Goal: Task Accomplishment & Management: Manage account settings

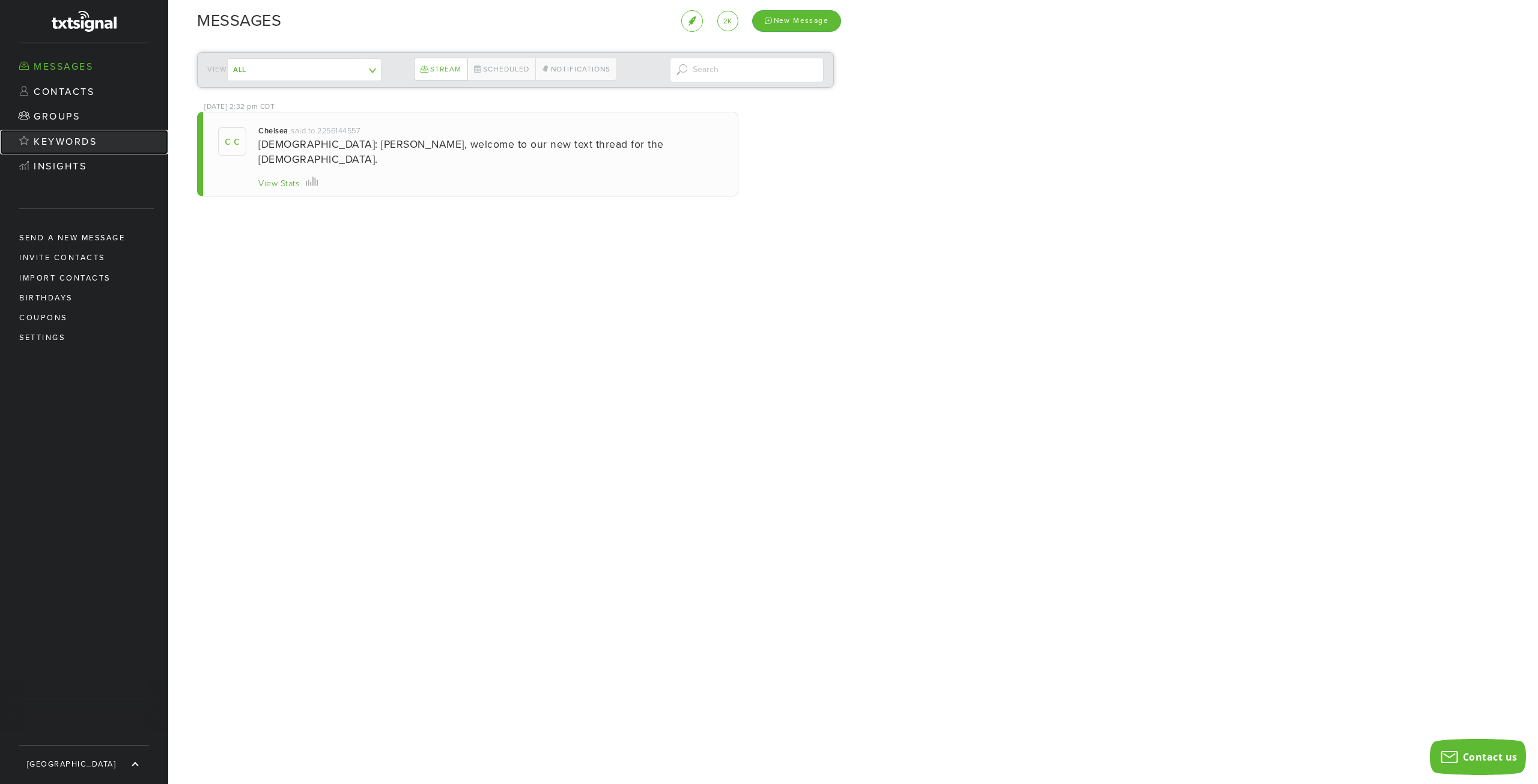
click at [84, 139] on link "Keywords" at bounding box center [84, 142] width 168 height 25
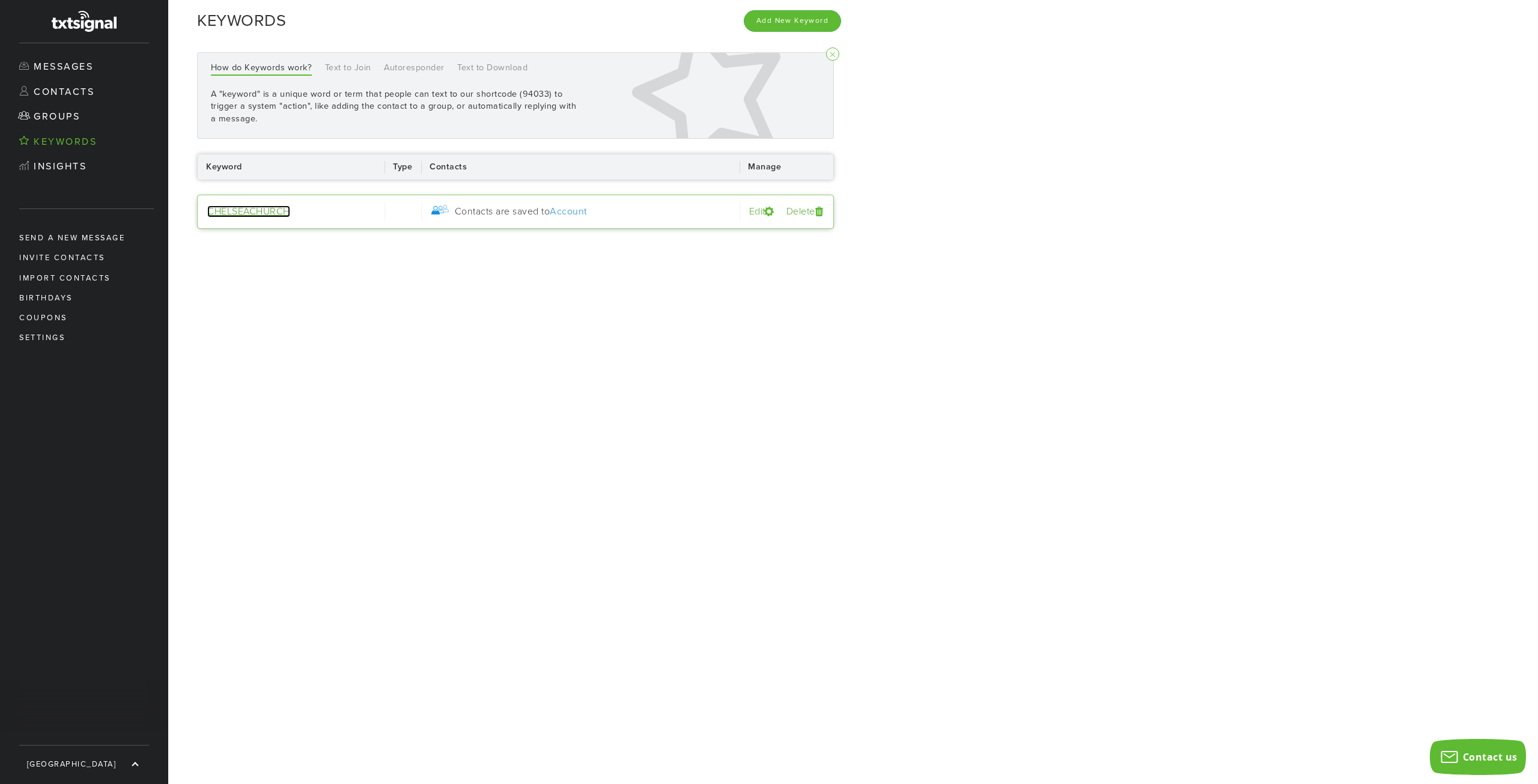
click at [262, 210] on link "CHELSEACHURCH" at bounding box center [249, 211] width 83 height 12
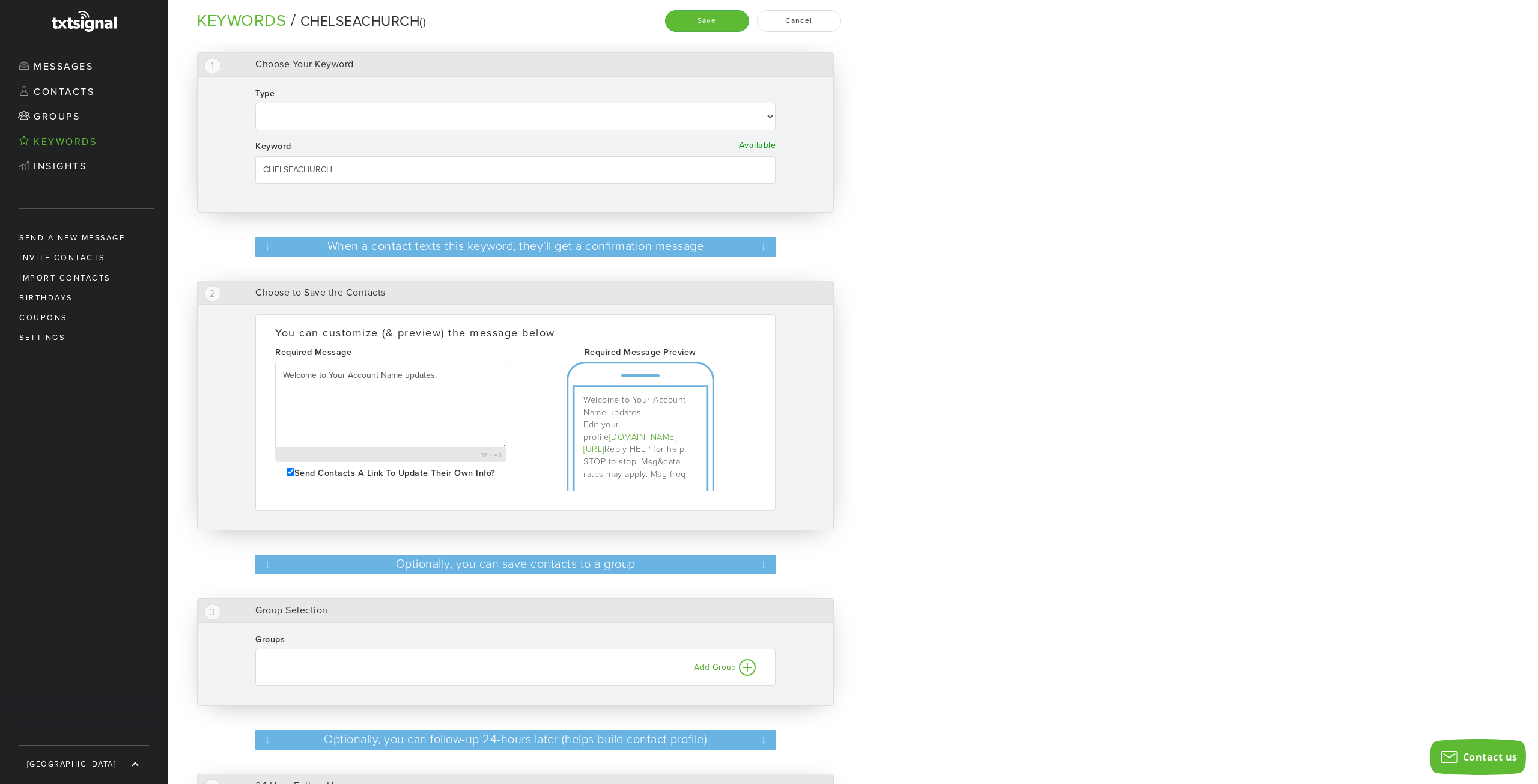
drag, startPoint x: 350, startPoint y: 175, endPoint x: 257, endPoint y: 170, distance: 93.1
click at [257, 170] on input "CHELSEACHURCH" at bounding box center [515, 170] width 520 height 27
select select
type input "C"
select select
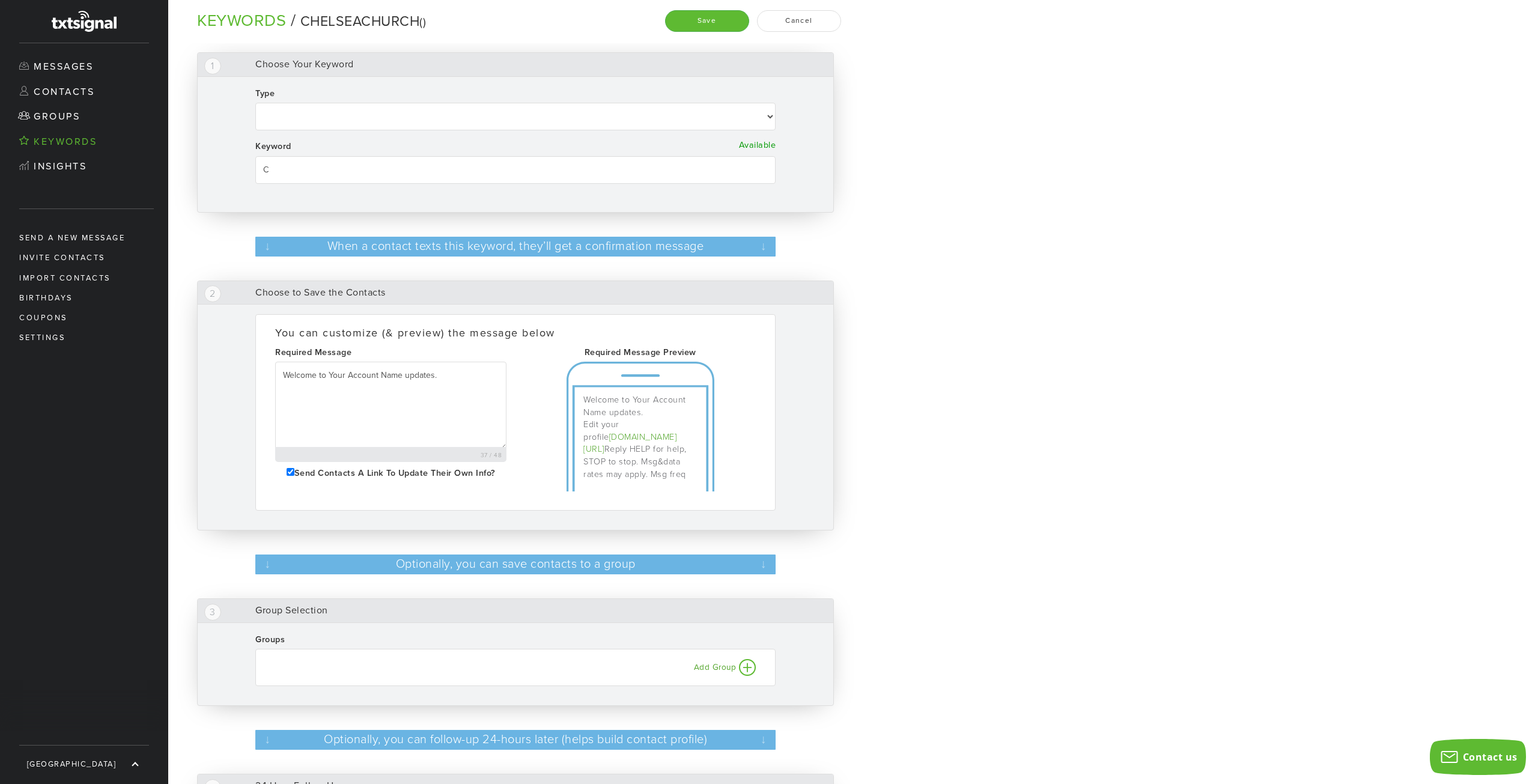
type input "CC"
select select
type input "CCC"
click at [899, 148] on div "1 Choose Your Keyword Type Autoresponder Text to Join Text to Download Checking…" at bounding box center [853, 413] width 1370 height 741
click at [706, 23] on button "Save" at bounding box center [707, 21] width 84 height 21
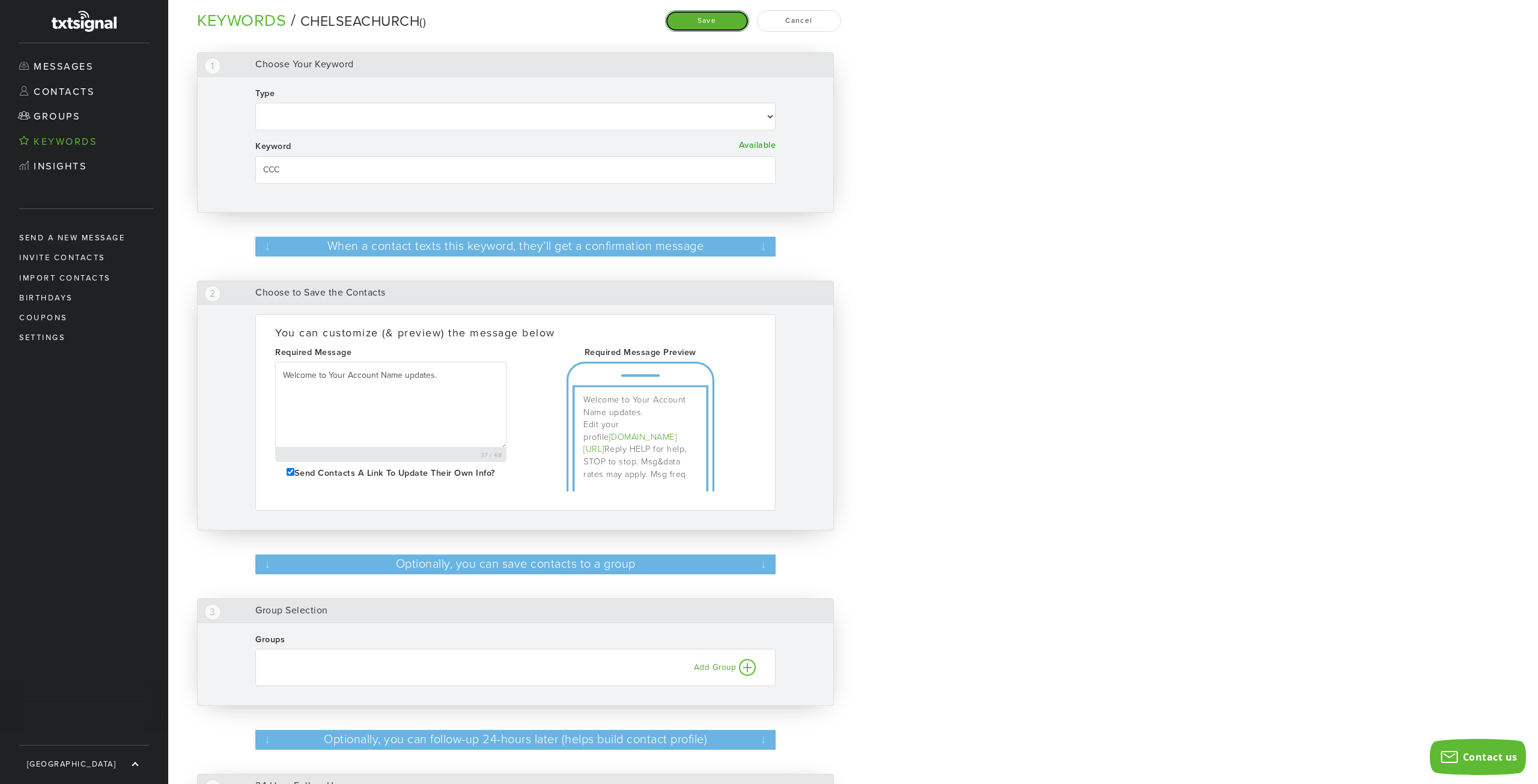
select select
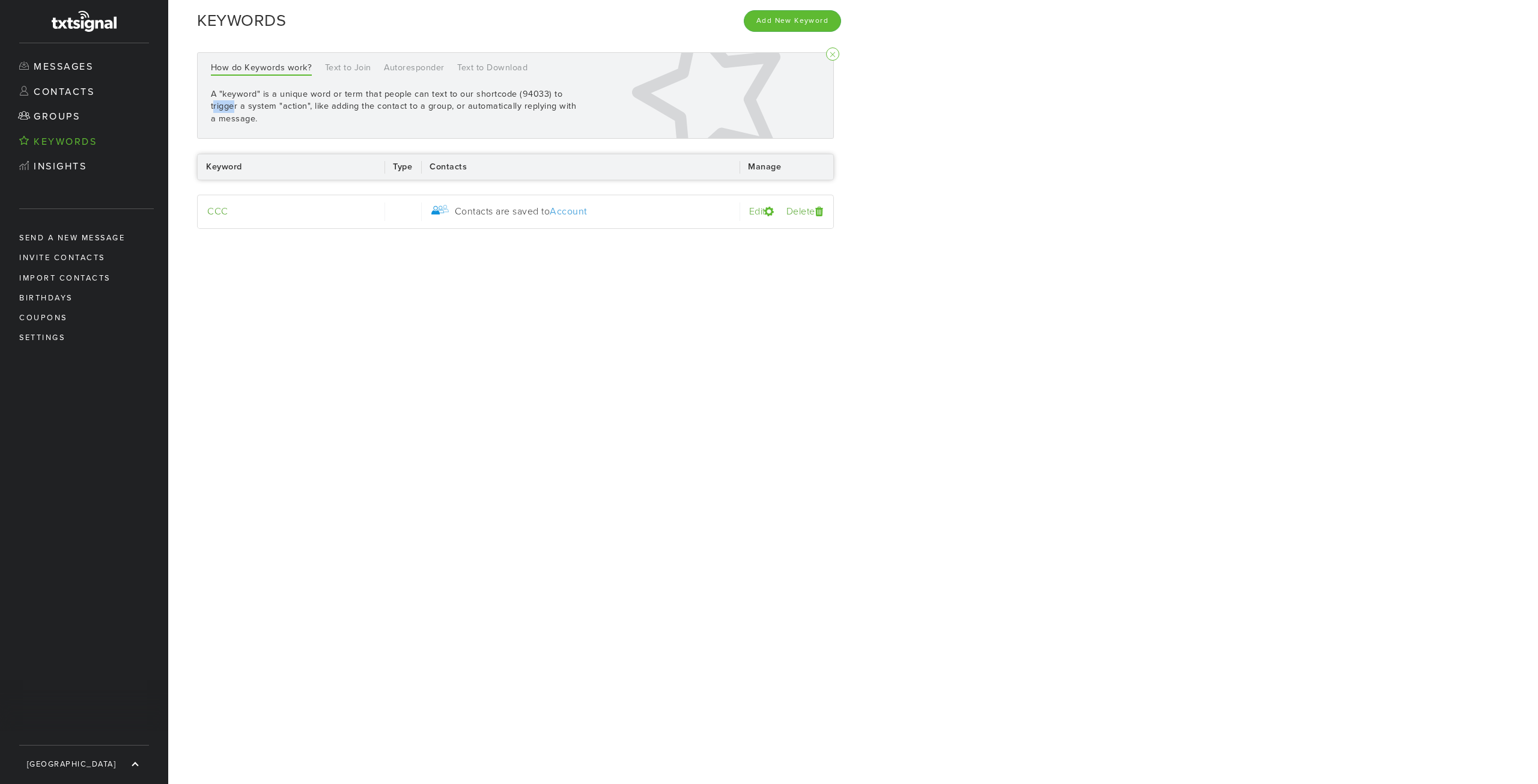
drag, startPoint x: 546, startPoint y: 89, endPoint x: 522, endPoint y: 89, distance: 24.0
click at [522, 89] on section "A "keyword" is a unique word or term that people can text to our shortcode (940…" at bounding box center [394, 107] width 366 height 37
click at [223, 208] on link "CCC" at bounding box center [218, 211] width 21 height 12
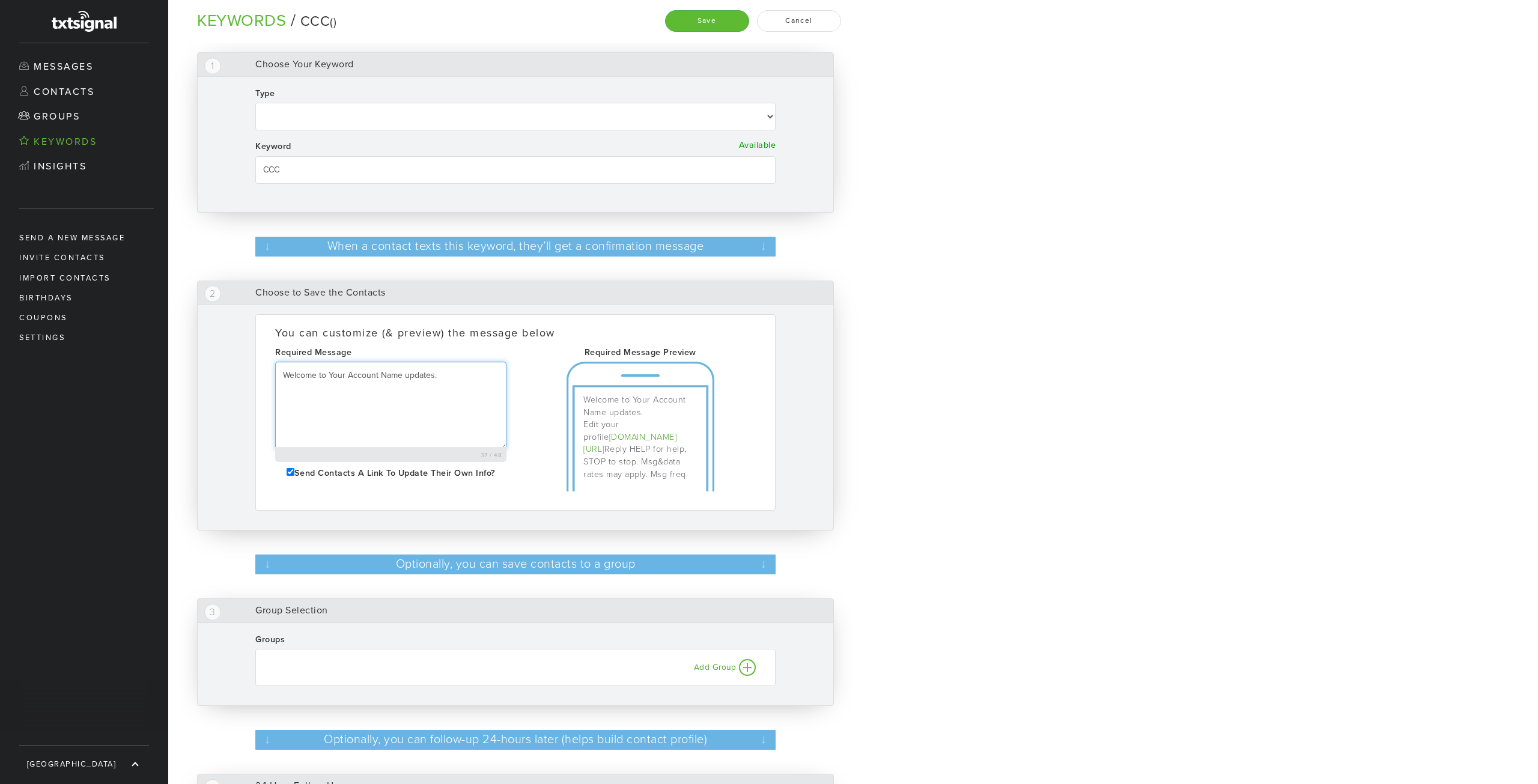
drag, startPoint x: 448, startPoint y: 374, endPoint x: 327, endPoint y: 374, distance: 121.0
click at [327, 374] on textarea "Welcome to Your Account Name updates." at bounding box center [390, 405] width 232 height 88
select select
type textarea "Welcome to C"
select select
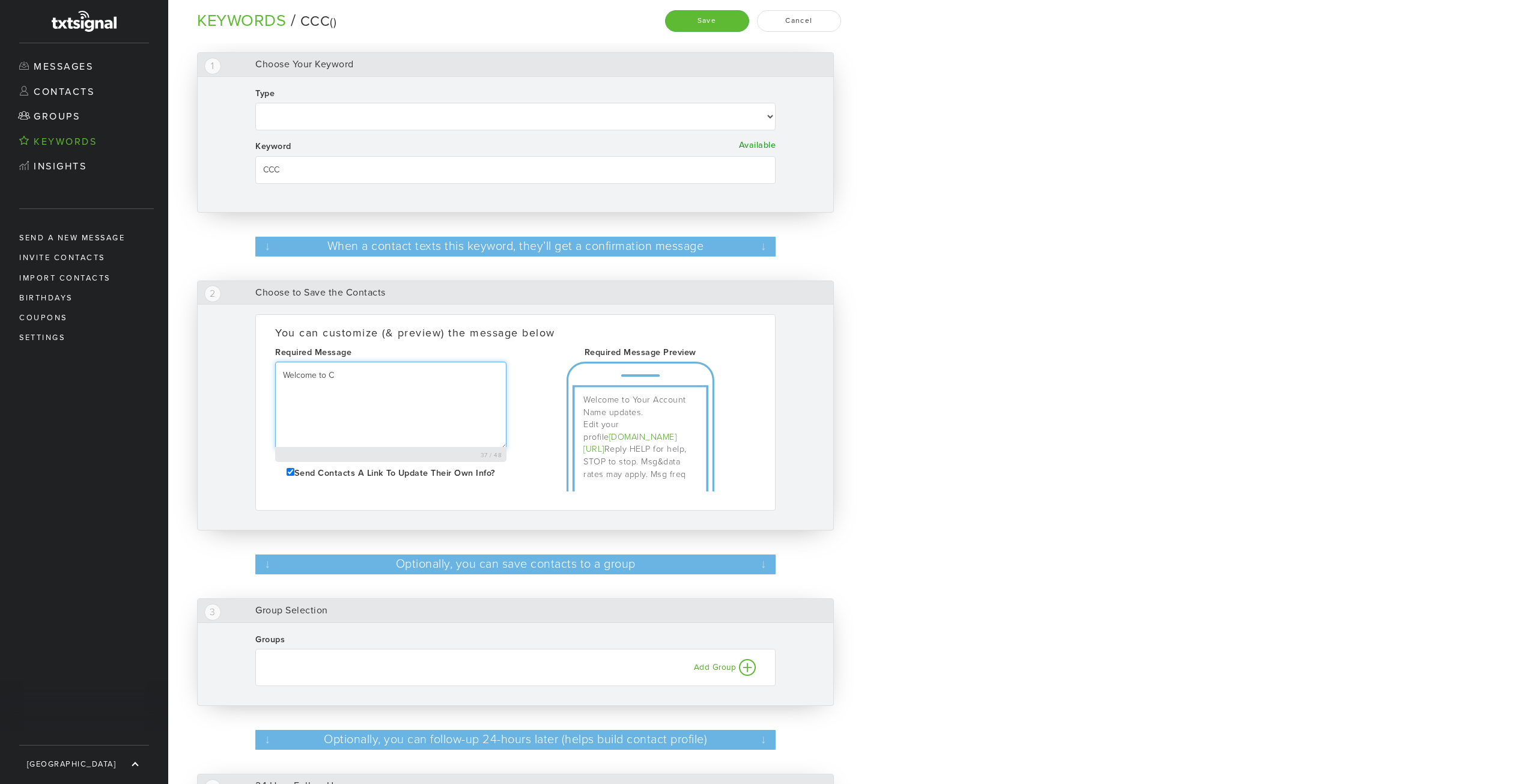
type textarea "Welcome to Ch"
select select
type textarea "Welcome to Che"
select select
type textarea "Welcome to Chel"
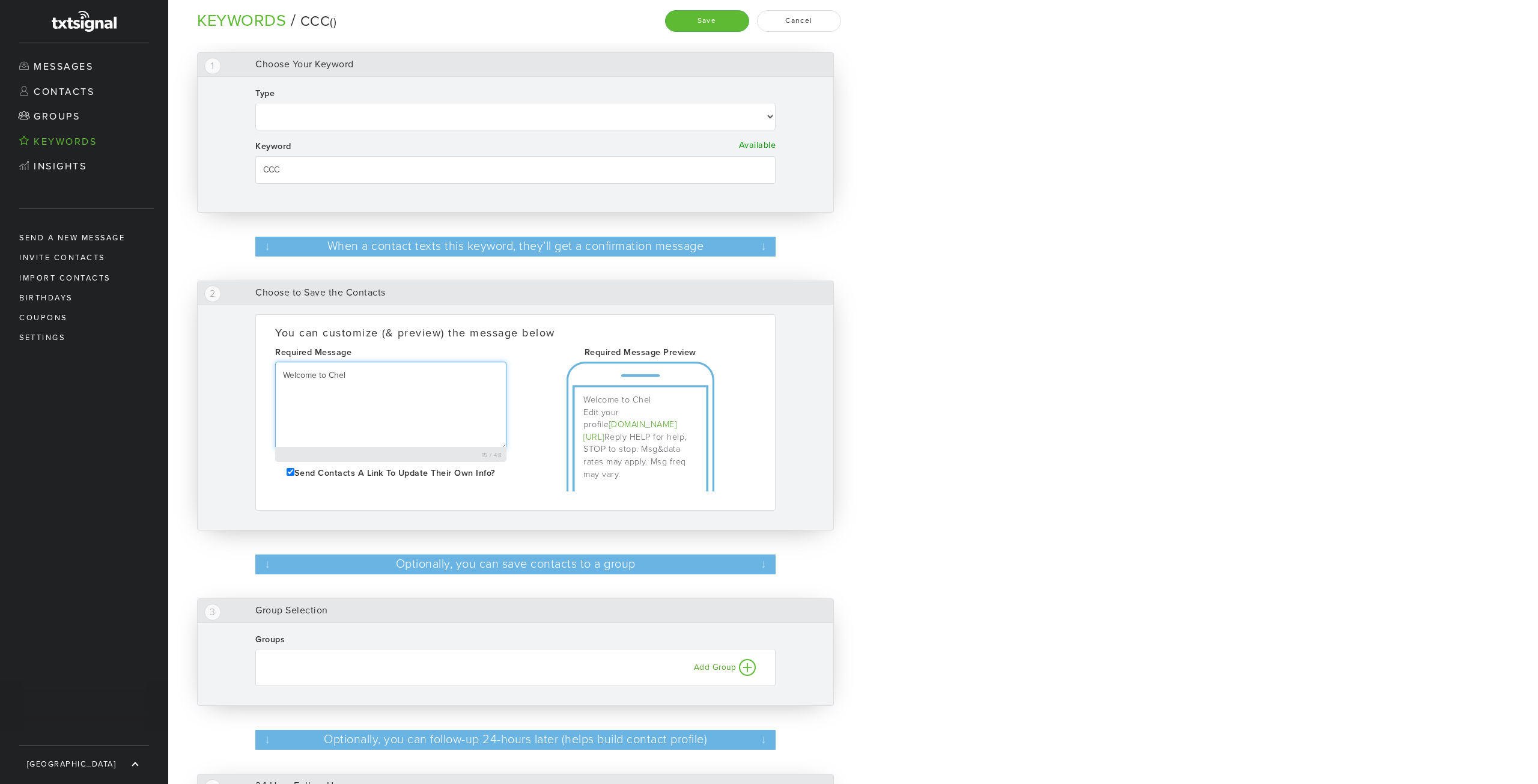
select select
type textarea "Welcome to Chels"
select select
type textarea "Welcome to Chelse"
select select
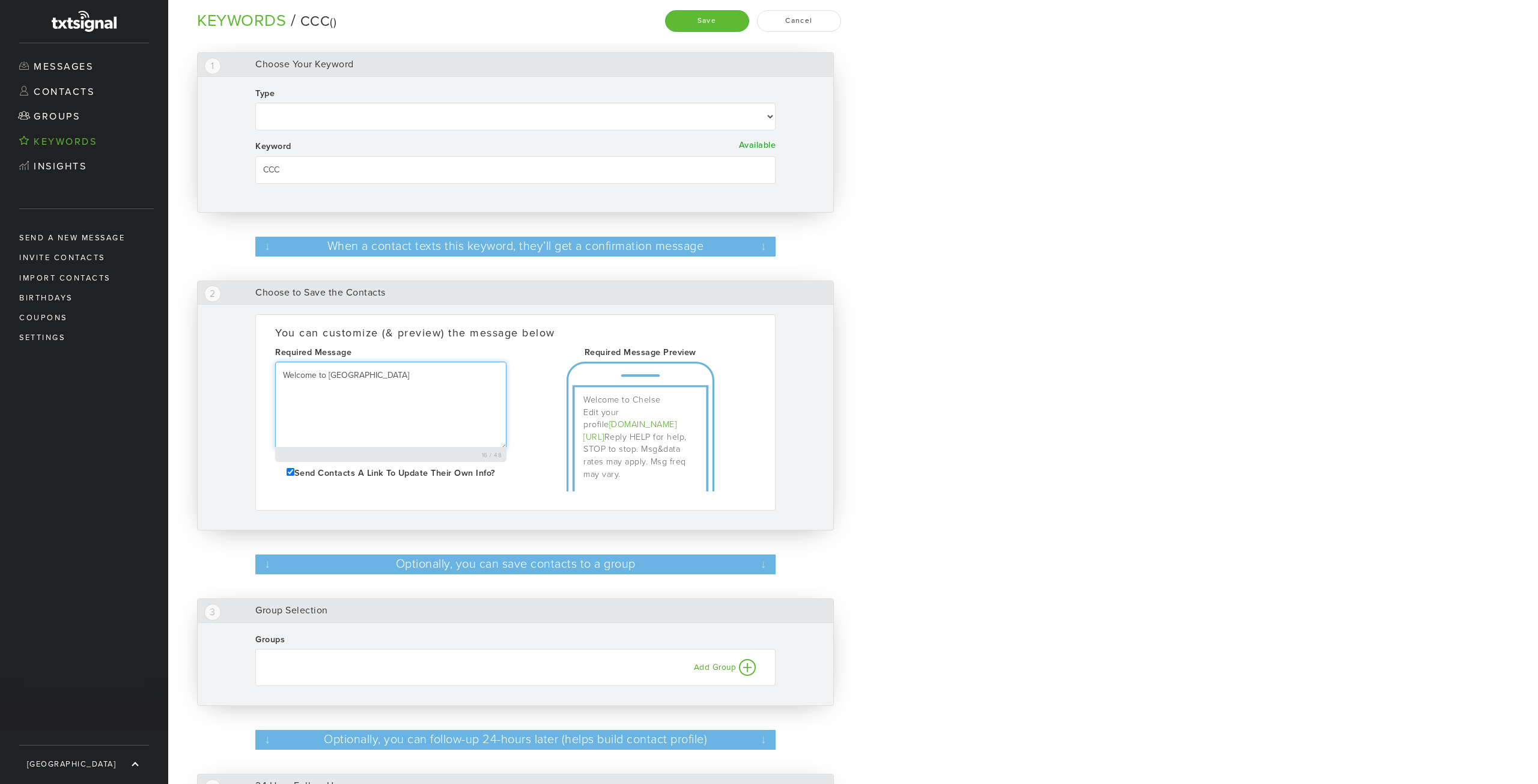
type textarea "Welcome to [GEOGRAPHIC_DATA]"
select select
type textarea "Welcome to [PERSON_NAME]"
select select
type textarea "Welcome to [PERSON_NAME]"
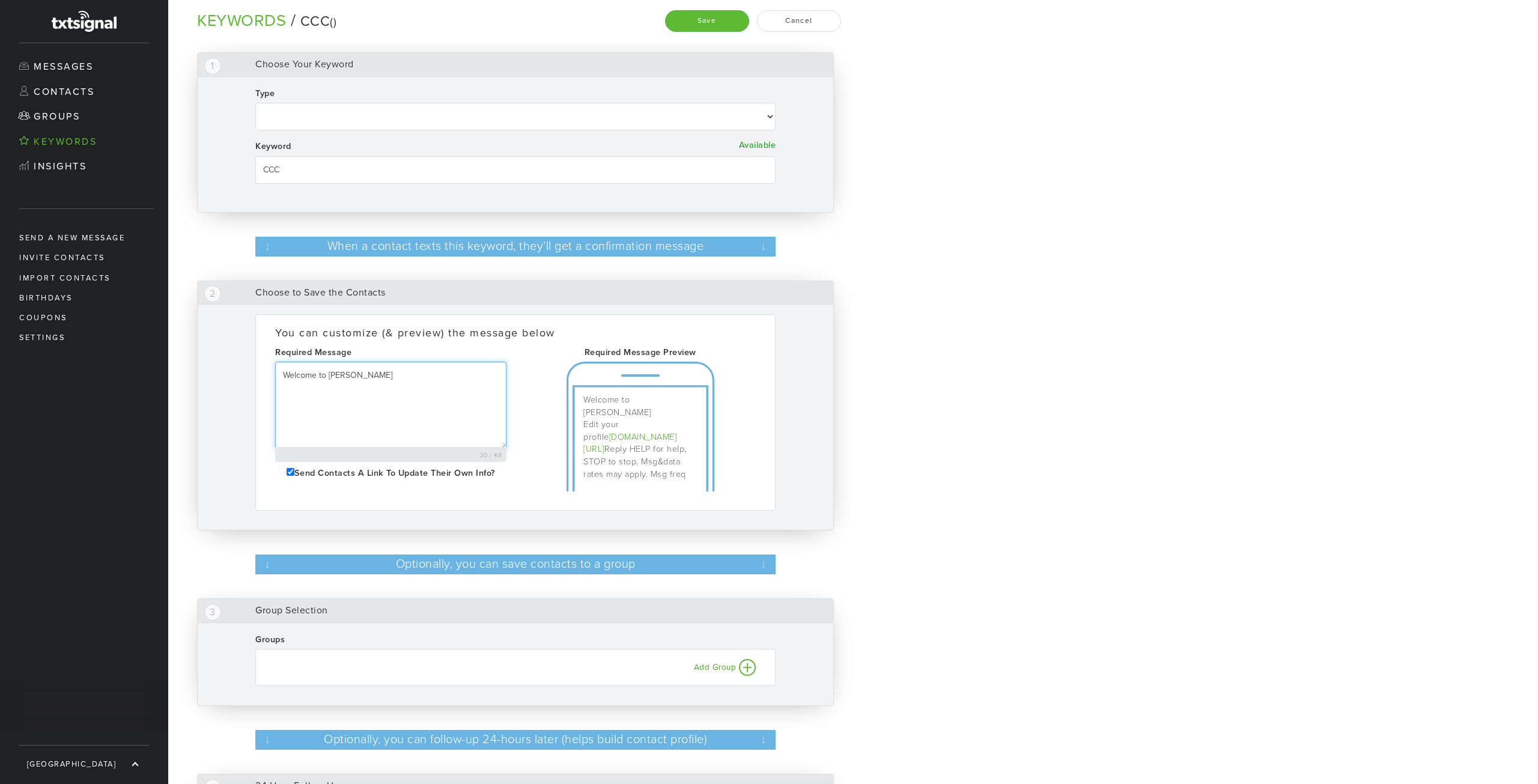
select select
type textarea "Welcome to Chelsea Com"
select select
type textarea "Welcome to Chelsea Commu"
select select
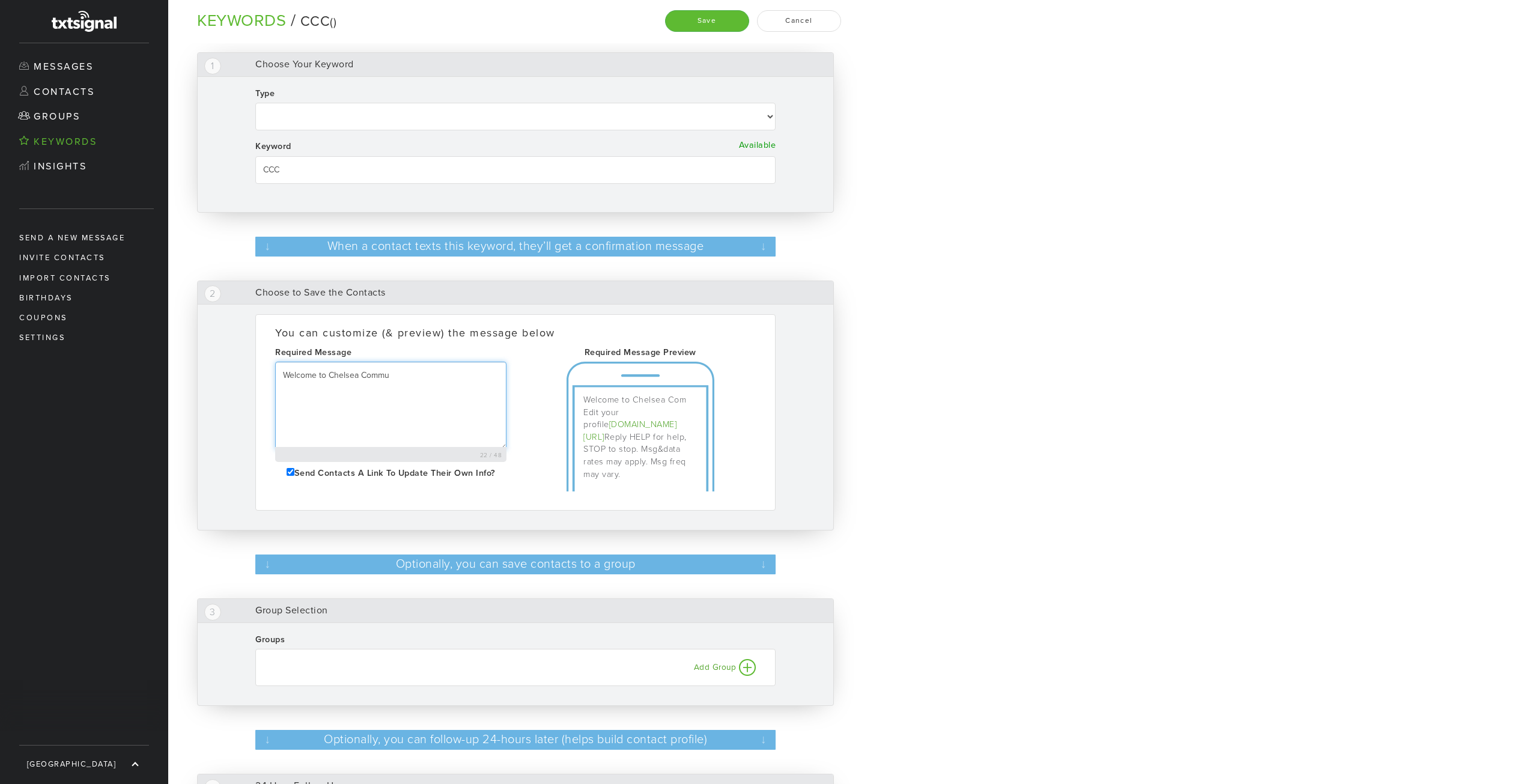
type textarea "Welcome to [PERSON_NAME]"
select select
type textarea "Welcome to [PERSON_NAME]"
select select
type textarea "Welcome to [PERSON_NAME]"
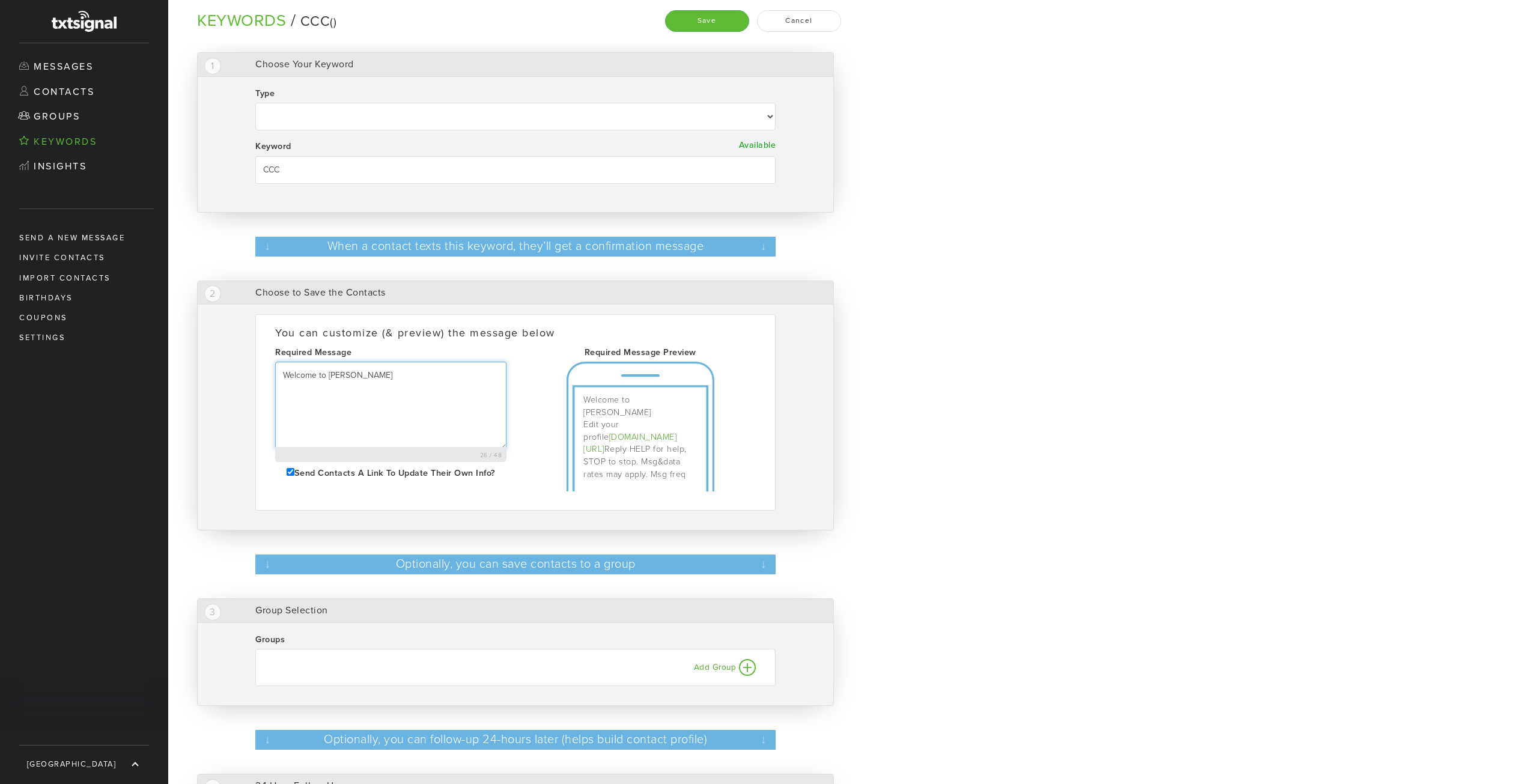
select select
type textarea "Welcome to Chelsea Commu"
select select
type textarea "Welcome to Chelsea Commun"
select select
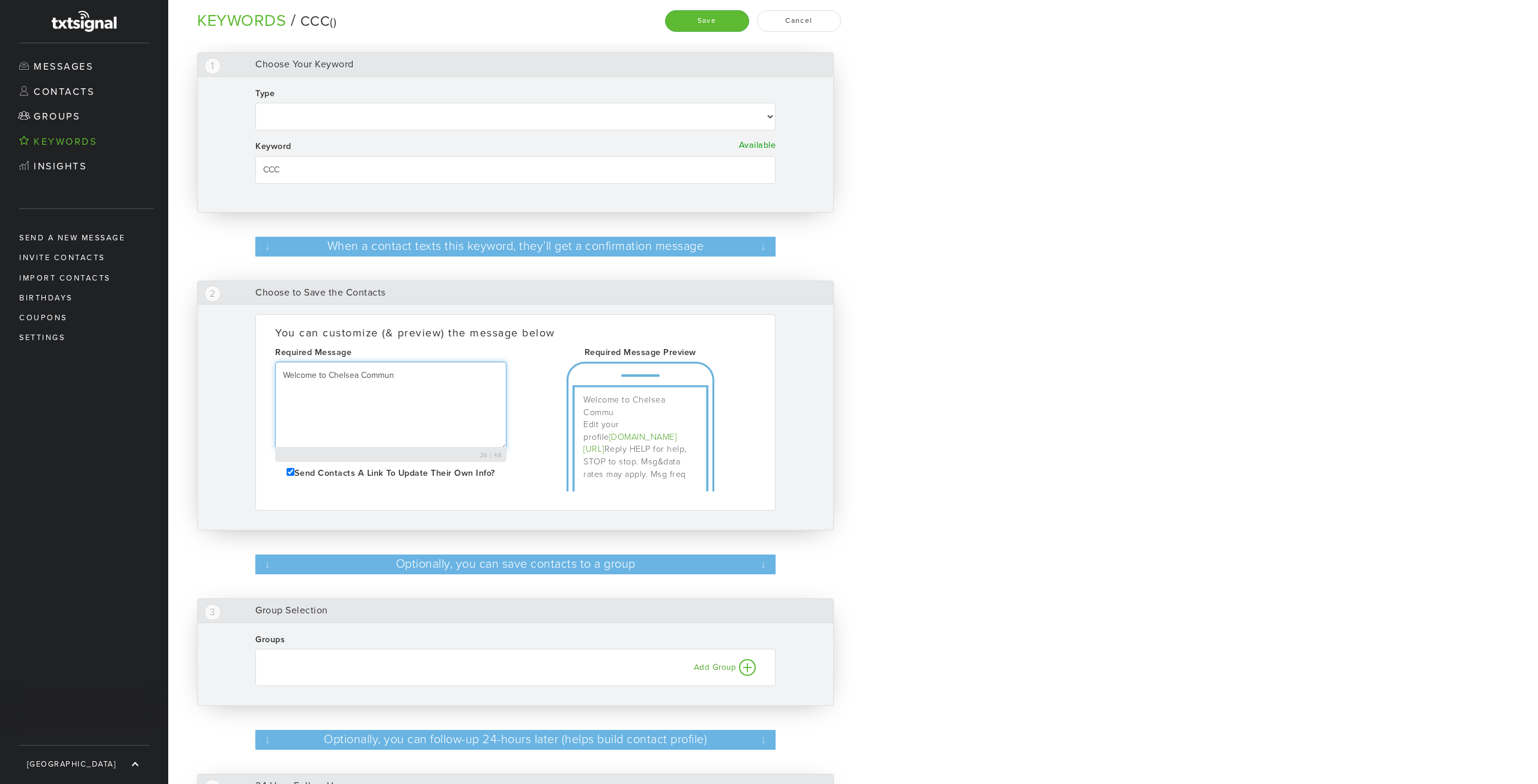
type textarea "Welcome to [PERSON_NAME]"
select select
type textarea "Welcome to Chelsea Communit"
select select
type textarea "Welcome to Chelsea Community"
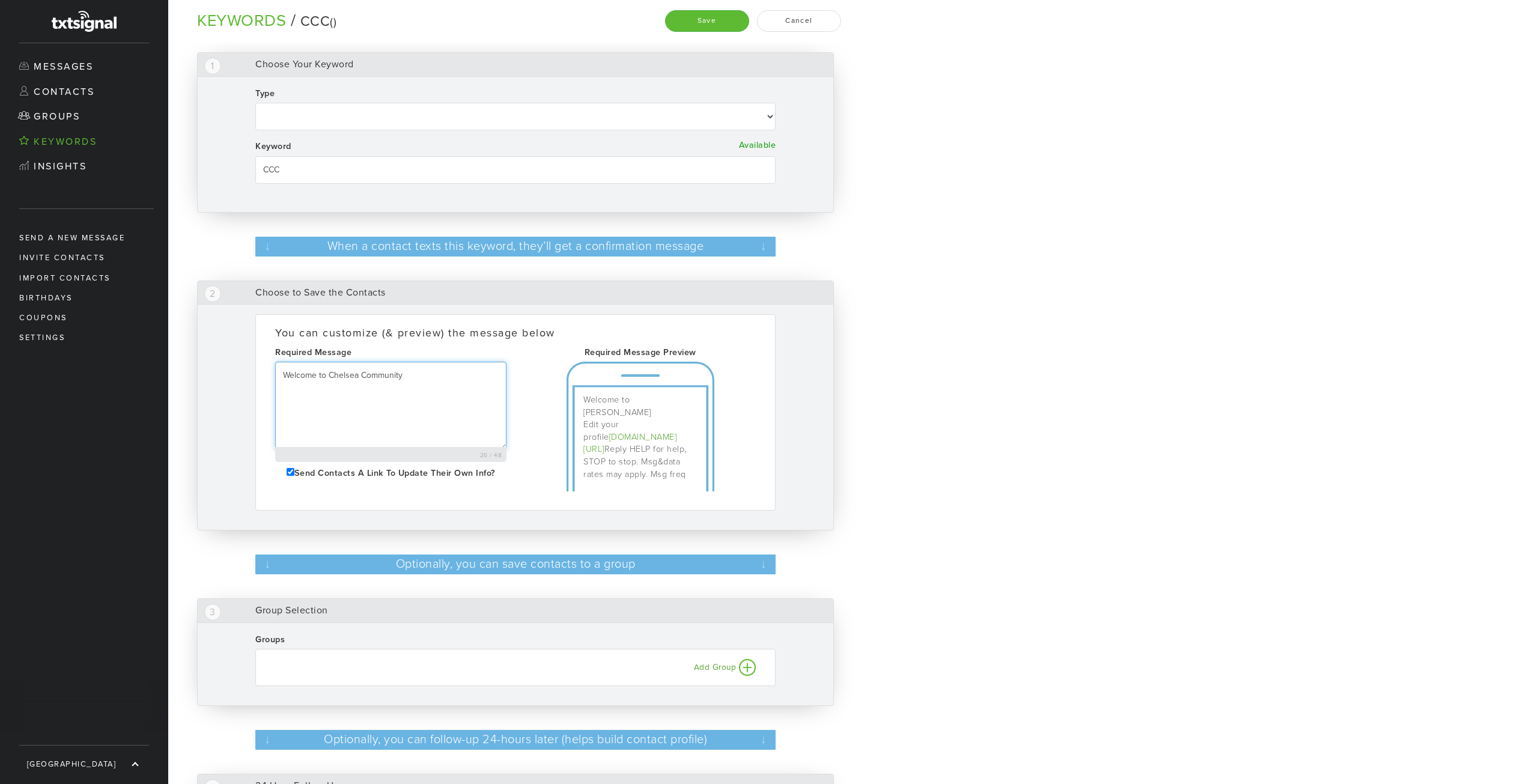
select select
type textarea "Welcome to Chelsea Community"
select select
type textarea "Welcome to Chelsea Community C"
select select
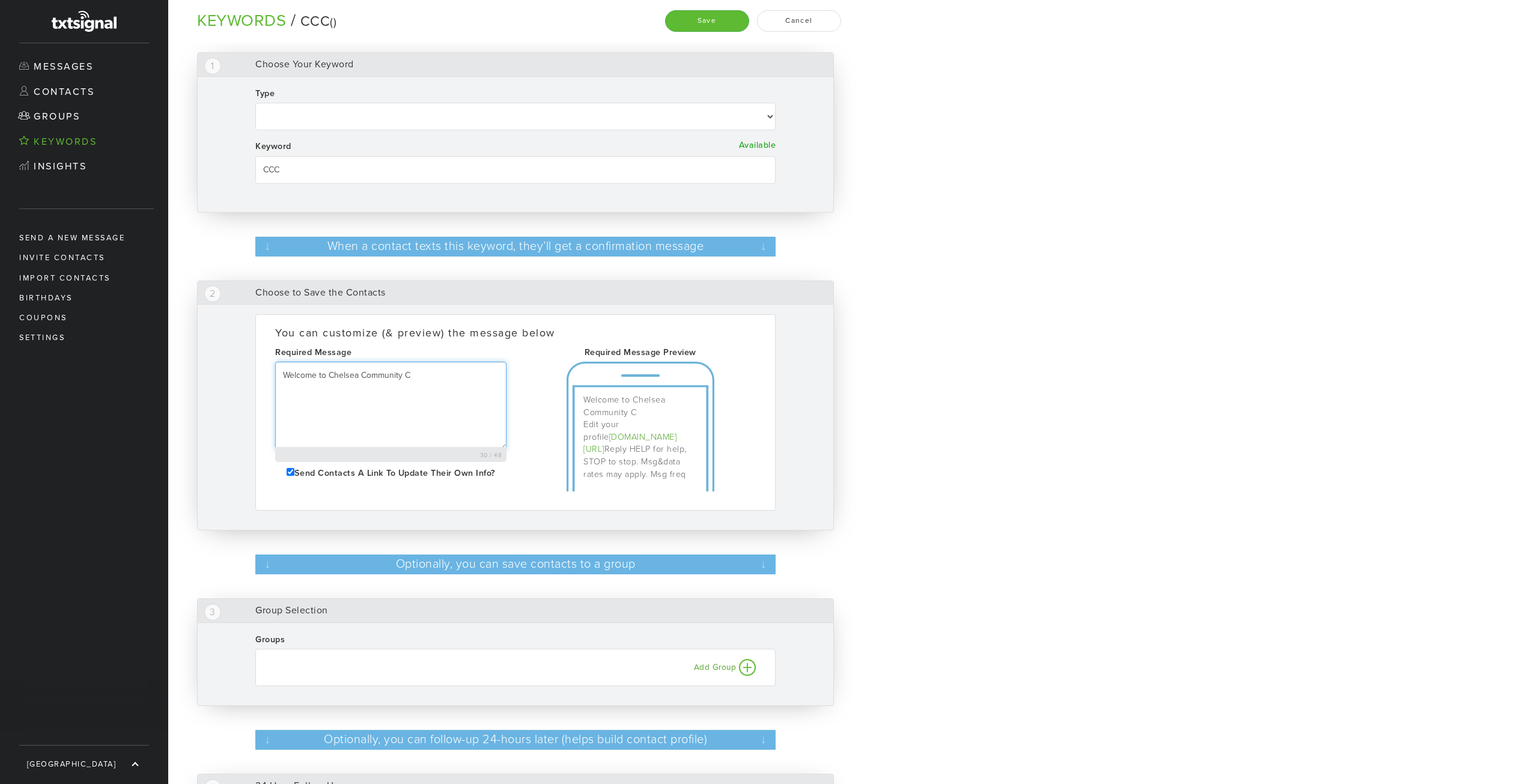
type textarea "Welcome to Chelsea Community Ch"
select select
type textarea "Welcome to Chelsea Community Chu"
select select
type textarea "Welcome to Chelsea Community Chur"
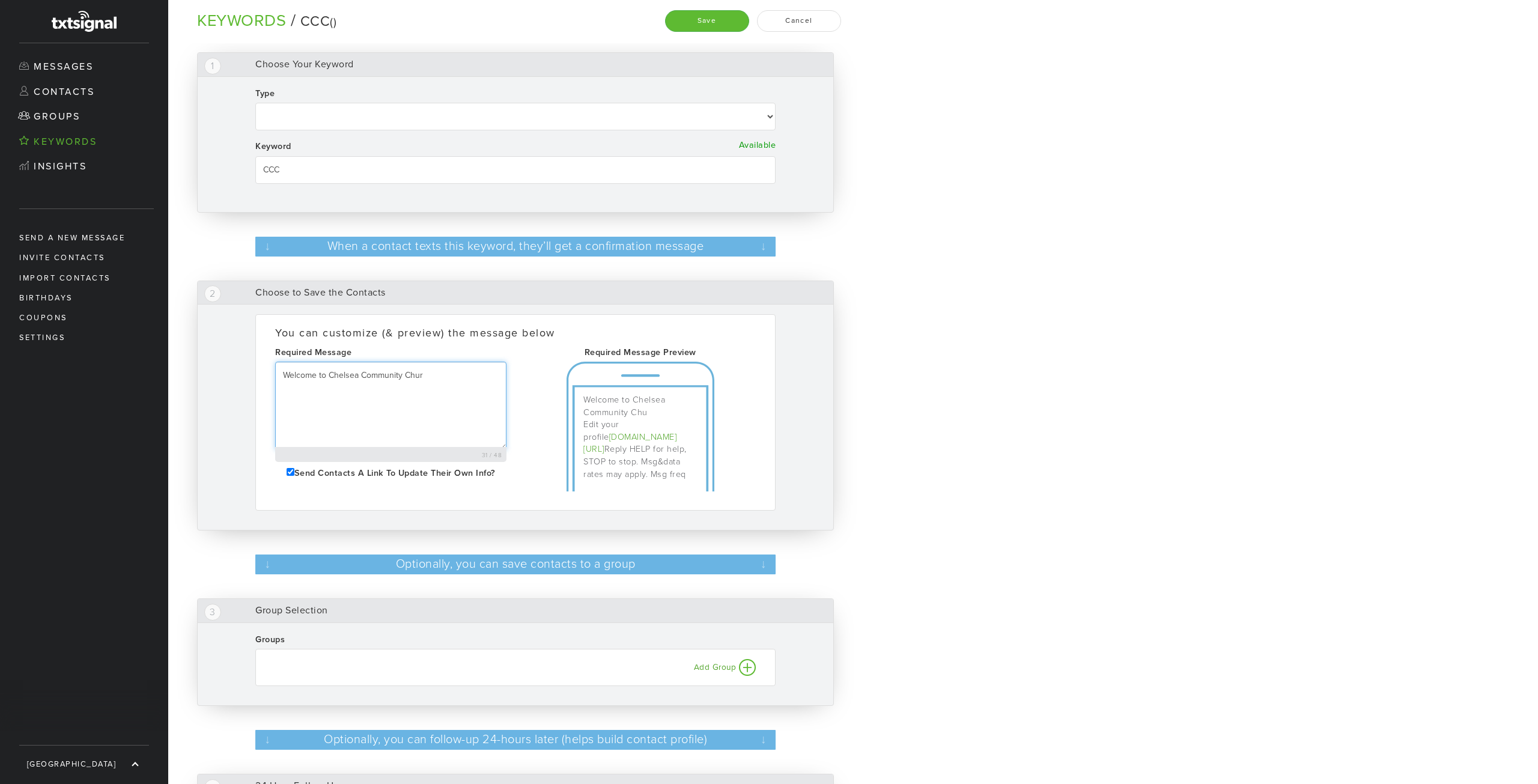
select select
type textarea "Welcome to Chelsea Community Churc"
select select
type textarea "Welcome to [GEOGRAPHIC_DATA][DEMOGRAPHIC_DATA]"
select select
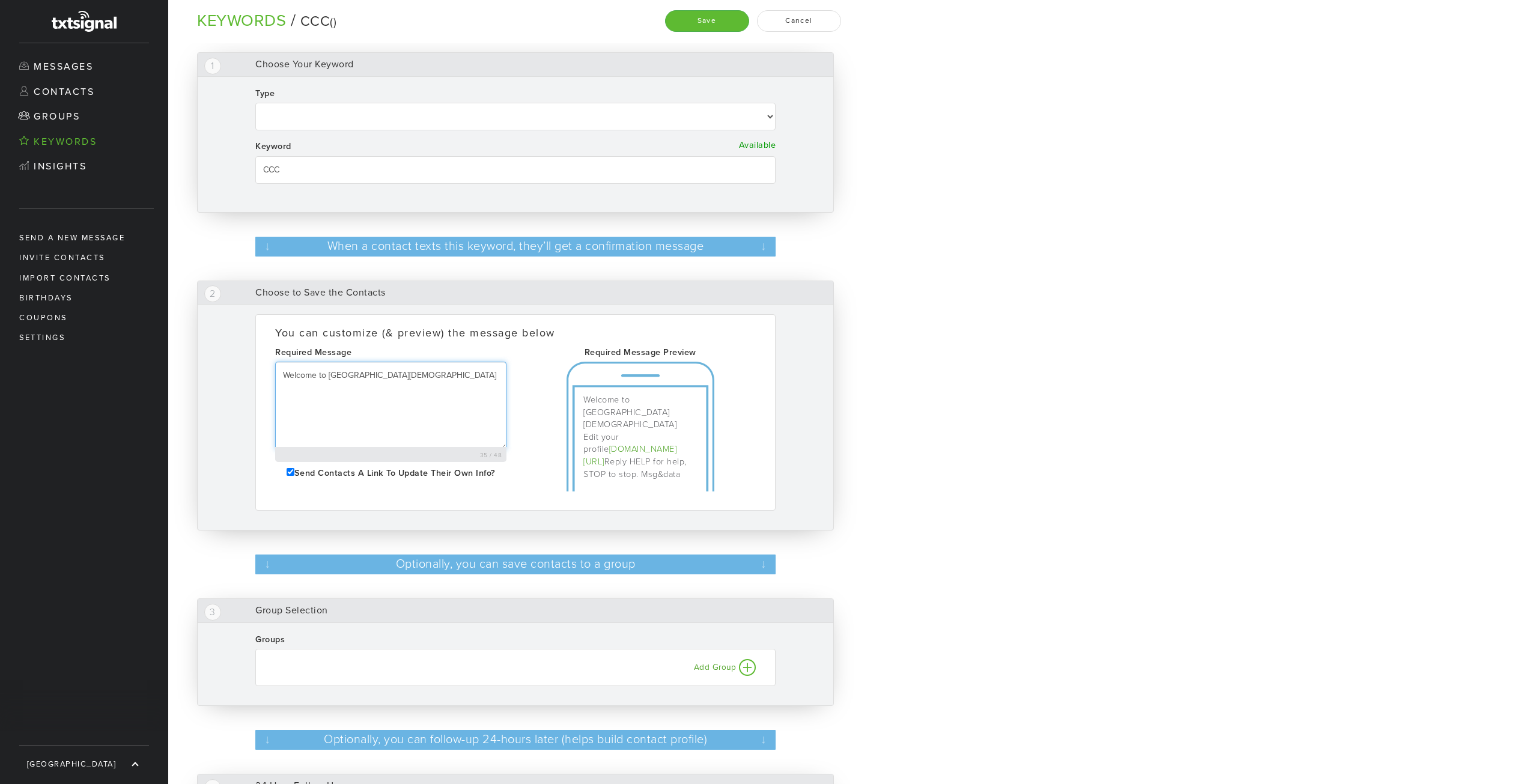
type textarea "Welcome to [GEOGRAPHIC_DATA][DEMOGRAPHIC_DATA]"
select select
type textarea "Welcome to [GEOGRAPHIC_DATA][DEMOGRAPHIC_DATA] t"
select select
type textarea "Welcome to [GEOGRAPHIC_DATA][DEMOGRAPHIC_DATA] te"
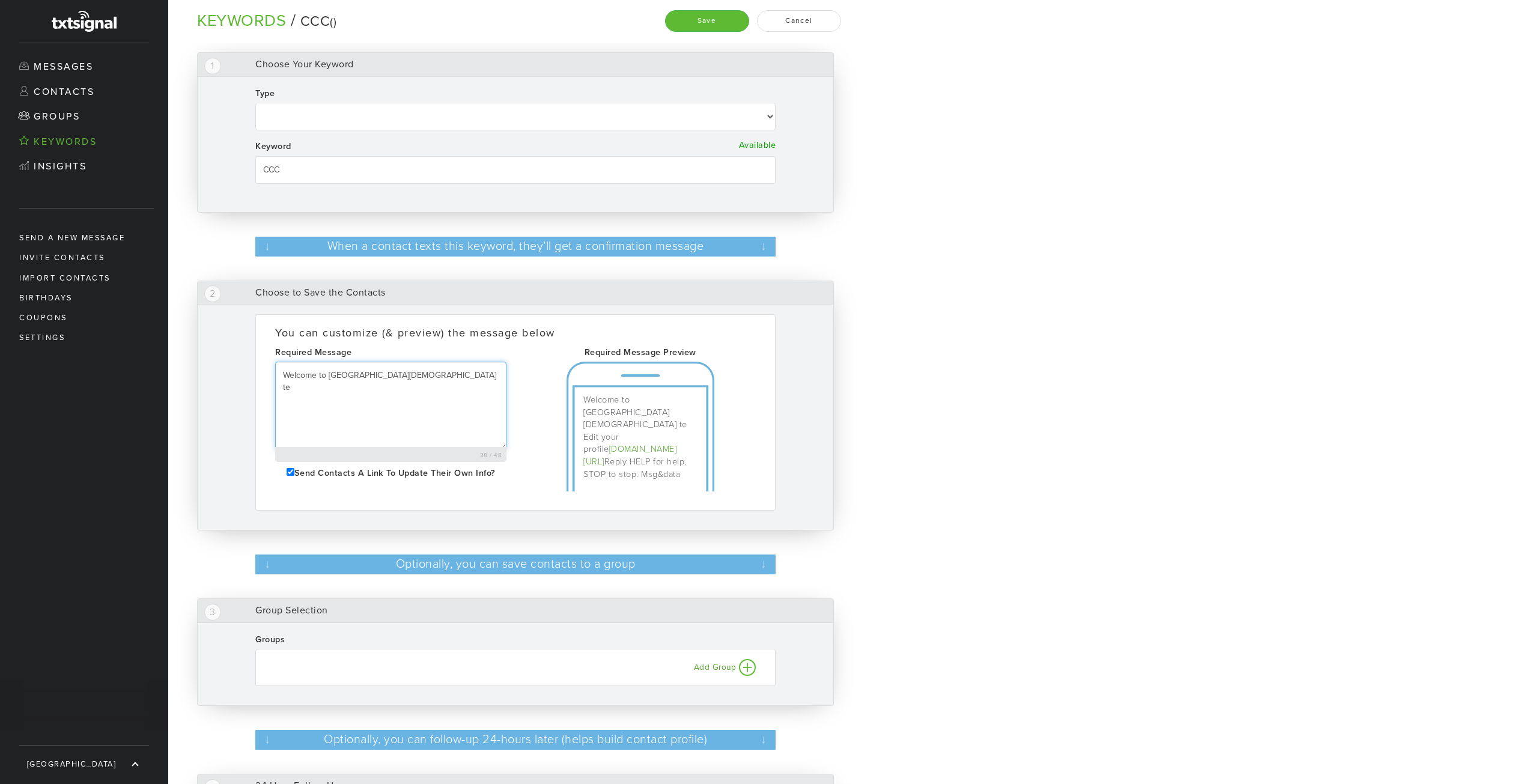
select select
type textarea "Welcome to [GEOGRAPHIC_DATA][DEMOGRAPHIC_DATA] tex"
select select
type textarea "Welcome to [GEOGRAPHIC_DATA][DEMOGRAPHIC_DATA] text"
select select
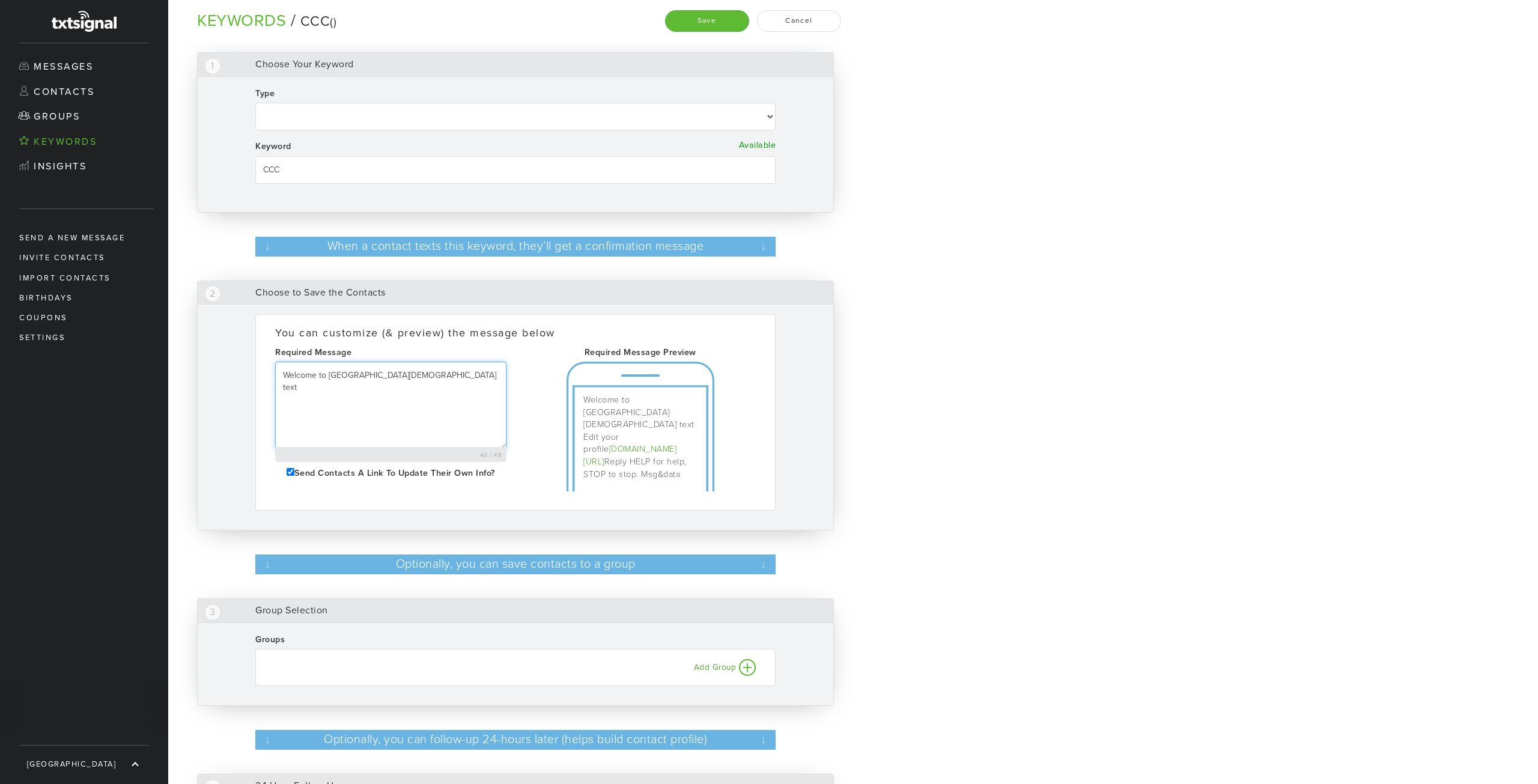
type textarea "Welcome to [GEOGRAPHIC_DATA][DEMOGRAPHIC_DATA] text"
select select
type textarea "Welcome to [GEOGRAPHIC_DATA] text y"
select select
type textarea "Welcome to [GEOGRAPHIC_DATA][DEMOGRAPHIC_DATA] text yo"
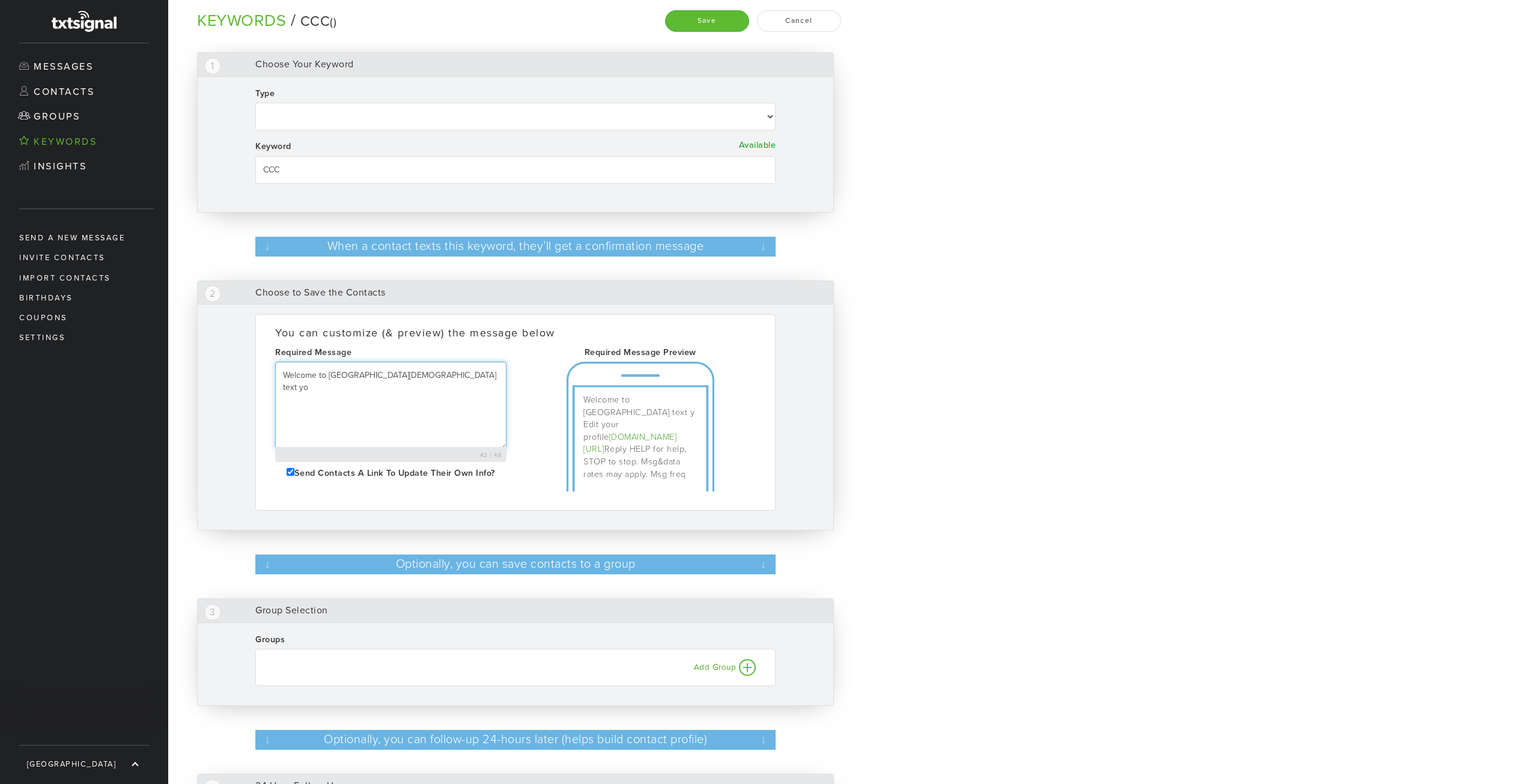
select select
type textarea "Welcome to [GEOGRAPHIC_DATA][DEMOGRAPHIC_DATA] text yod"
select select
type textarea "Welcome to [GEOGRAPHIC_DATA][DEMOGRAPHIC_DATA] text yoda"
select select
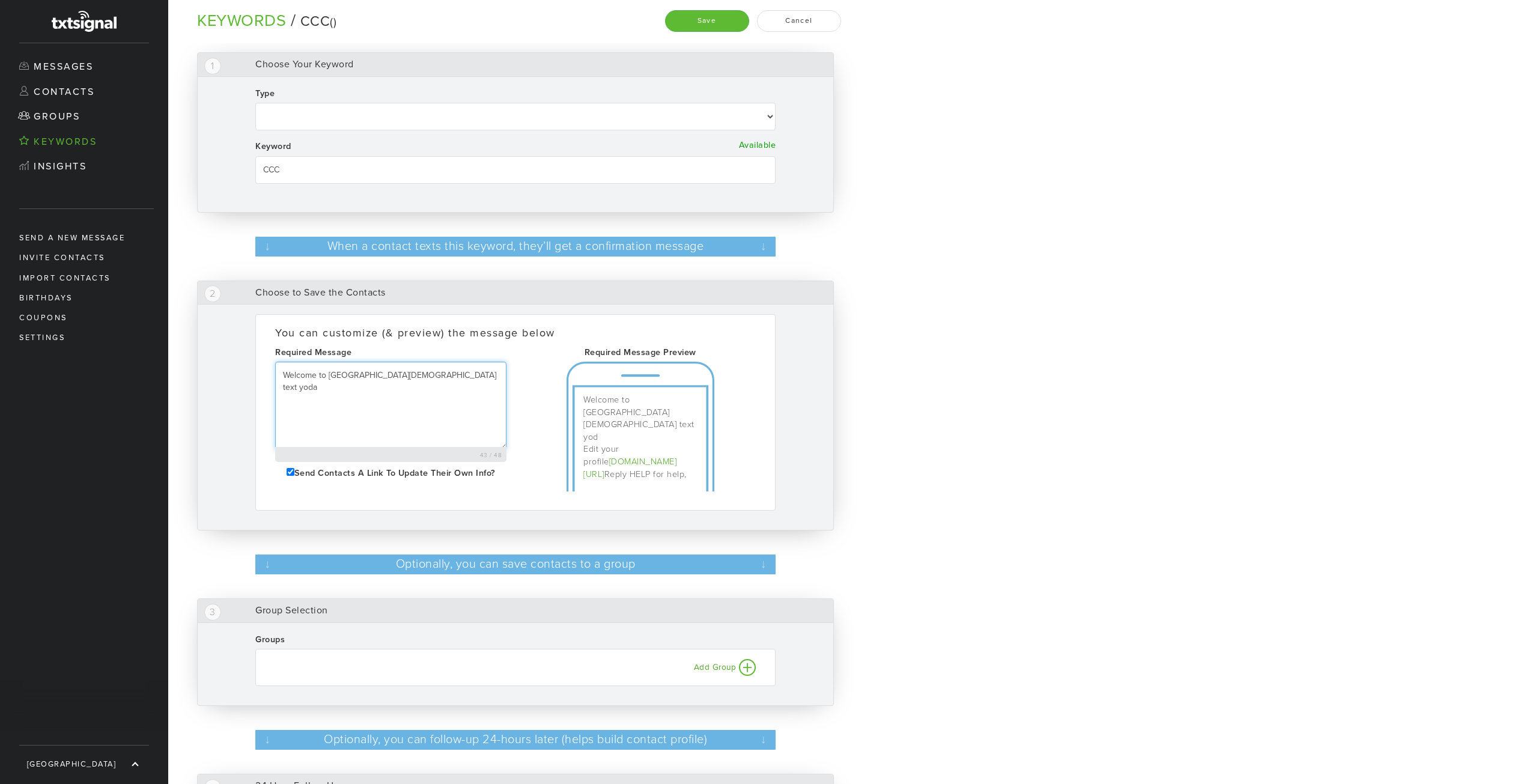
type textarea "Welcome to [GEOGRAPHIC_DATA][DEMOGRAPHIC_DATA] text yodat"
select select
type textarea "Welcome to [GEOGRAPHIC_DATA][DEMOGRAPHIC_DATA] text yodate"
select select
type textarea "Welcome to [GEOGRAPHIC_DATA][DEMOGRAPHIC_DATA] text yodat"
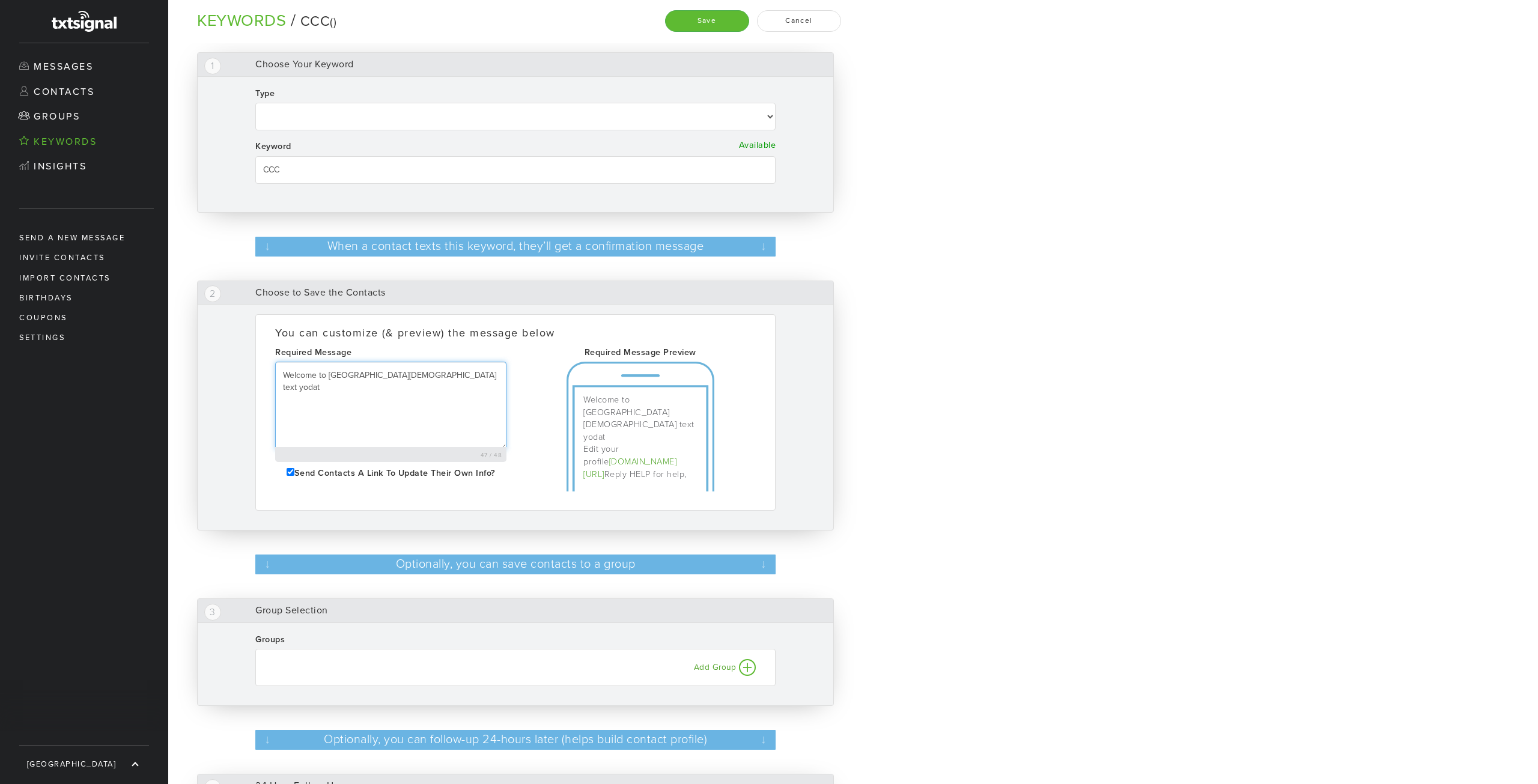
select select
type textarea "Welcome to [GEOGRAPHIC_DATA][DEMOGRAPHIC_DATA] text yoda"
select select
type textarea "Welcome to [GEOGRAPHIC_DATA][DEMOGRAPHIC_DATA] text yod"
select select
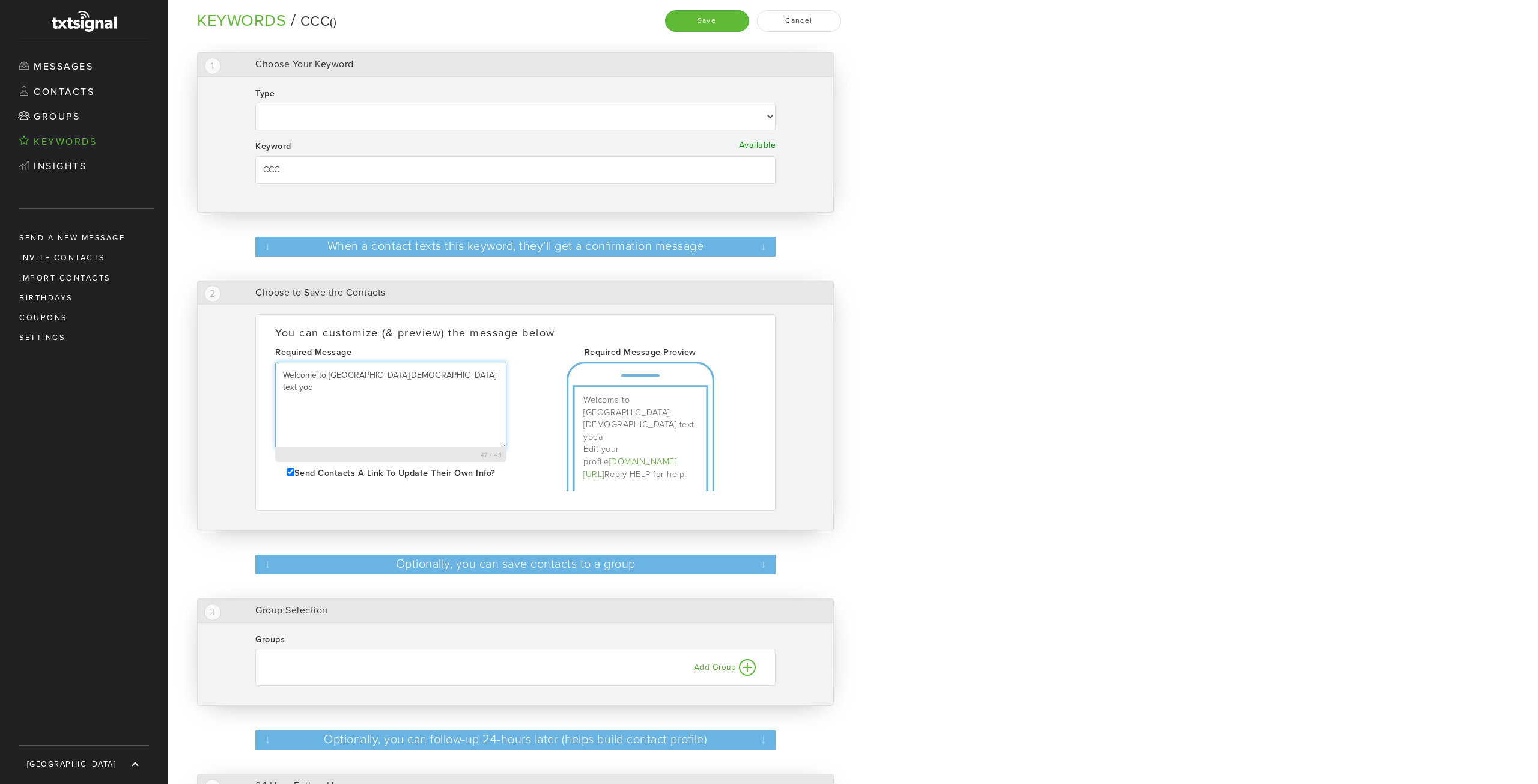
type textarea "Welcome to [GEOGRAPHIC_DATA][DEMOGRAPHIC_DATA] text yo"
select select
type textarea "Welcome to [GEOGRAPHIC_DATA] text y"
select select
type textarea "Welcome to [GEOGRAPHIC_DATA][DEMOGRAPHIC_DATA] text"
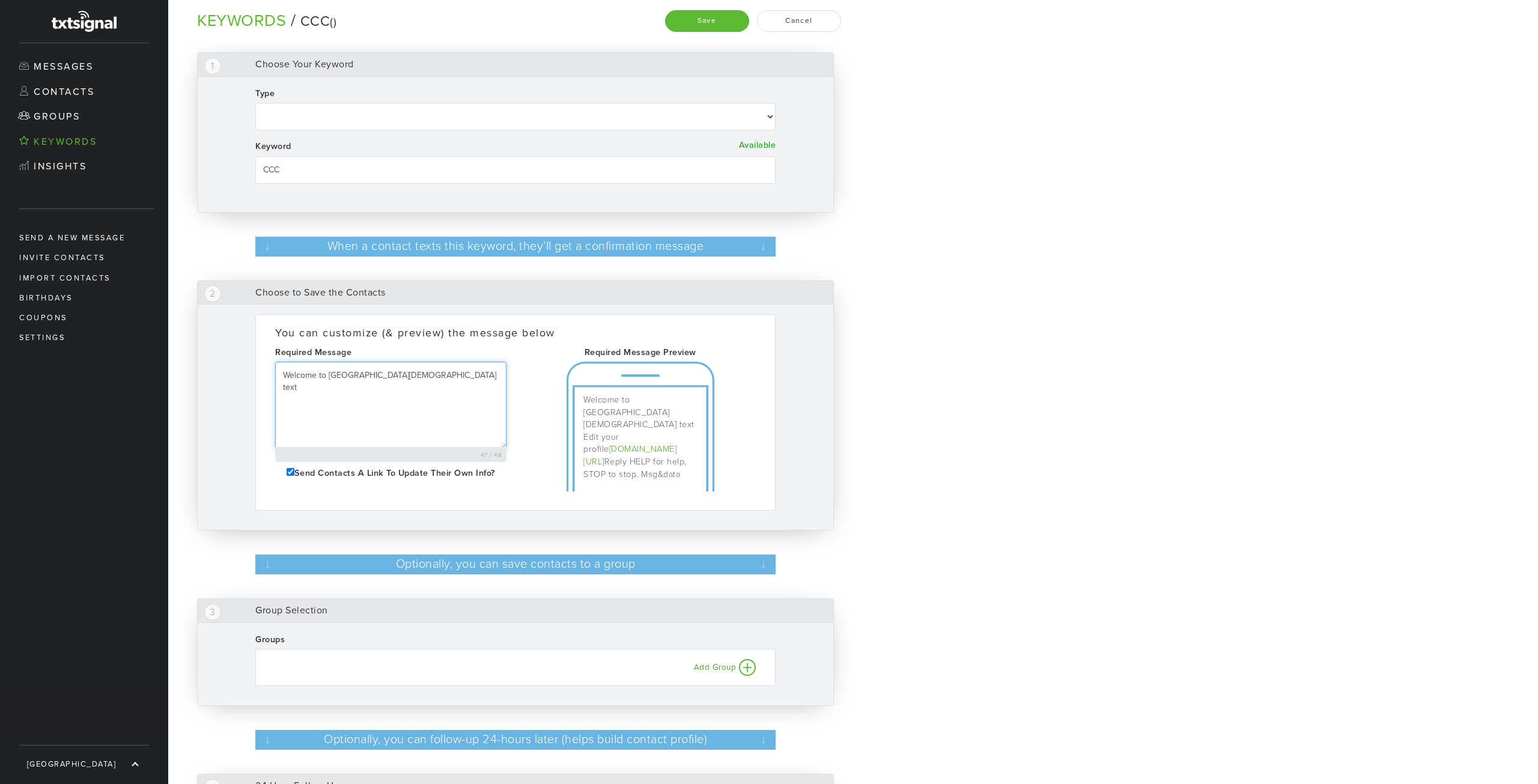
select select
type textarea "Welcome to [GEOGRAPHIC_DATA][DEMOGRAPHIC_DATA] text u"
select select
type textarea "Welcome to [GEOGRAPHIC_DATA][DEMOGRAPHIC_DATA] text up"
select select
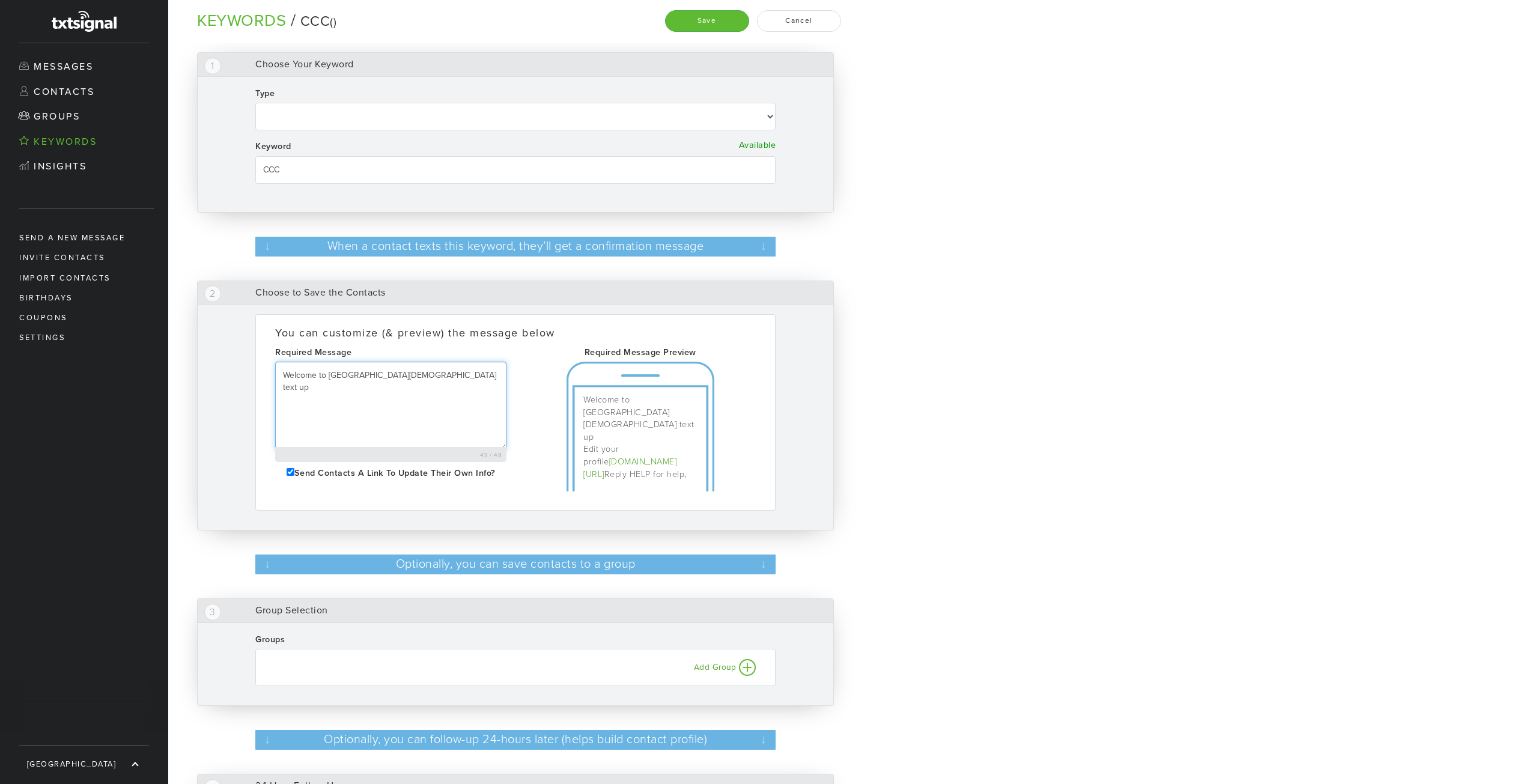
type textarea "Welcome to [GEOGRAPHIC_DATA][DEMOGRAPHIC_DATA] text upd"
select select
type textarea "Welcome to [GEOGRAPHIC_DATA][DEMOGRAPHIC_DATA] text upda"
select select
type textarea "Welcome to [GEOGRAPHIC_DATA][DEMOGRAPHIC_DATA] text updat"
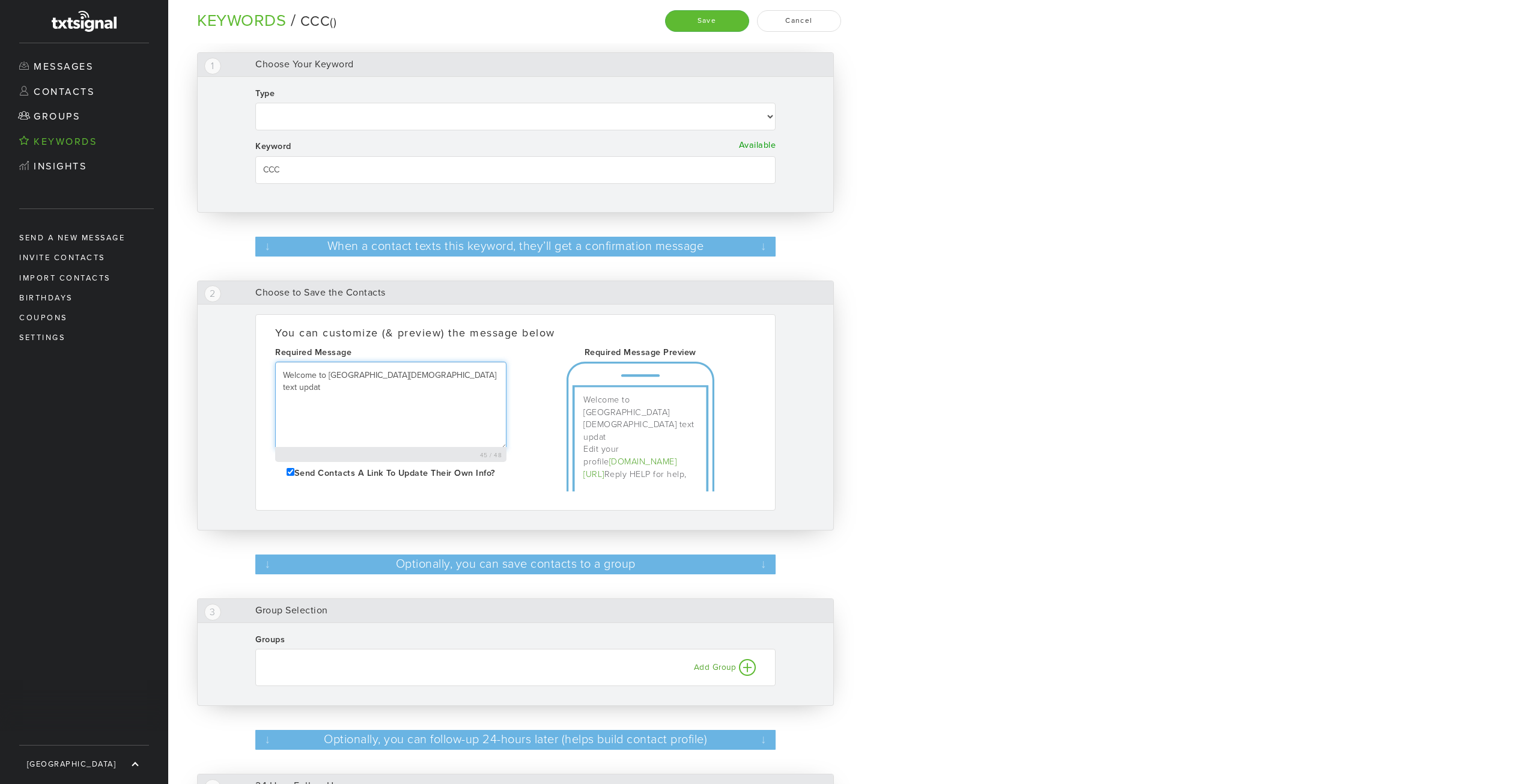
select select
type textarea "Welcome to [GEOGRAPHIC_DATA][DEMOGRAPHIC_DATA] text update"
select select
type textarea "Welcome to [GEOGRAPHIC_DATA] text updates"
click at [335, 118] on select "Autoresponder Text to Join Text to Download" at bounding box center [515, 116] width 520 height 27
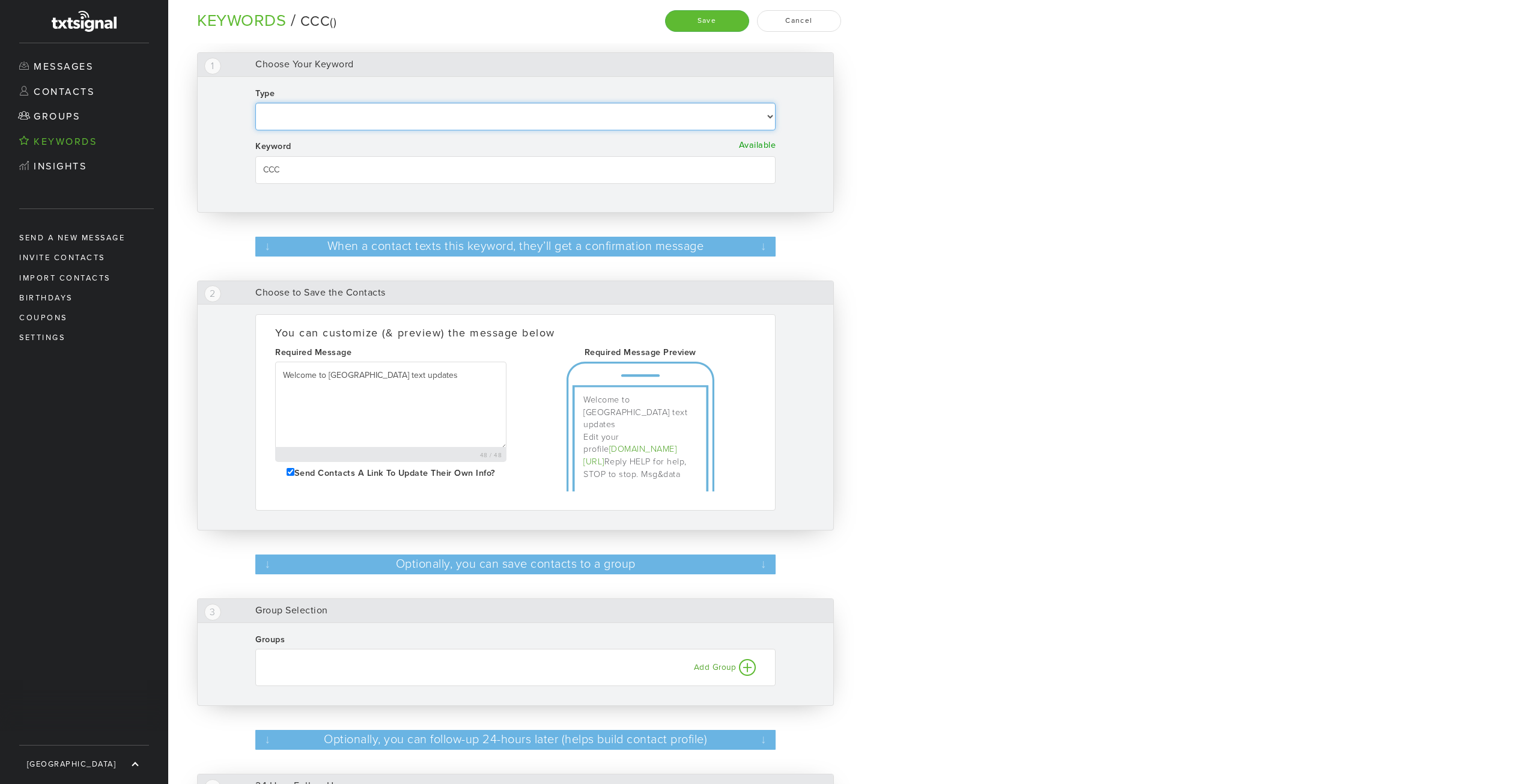
select select "Text to Join"
click at [256, 102] on select "Autoresponder Text to Join Text to Download" at bounding box center [515, 116] width 520 height 27
click at [483, 370] on textarea "Welcome to [GEOGRAPHIC_DATA] text updates" at bounding box center [390, 405] width 232 height 88
click at [287, 471] on input "Send contacts a link to update their own info?" at bounding box center [290, 471] width 8 height 8
checkbox input "false"
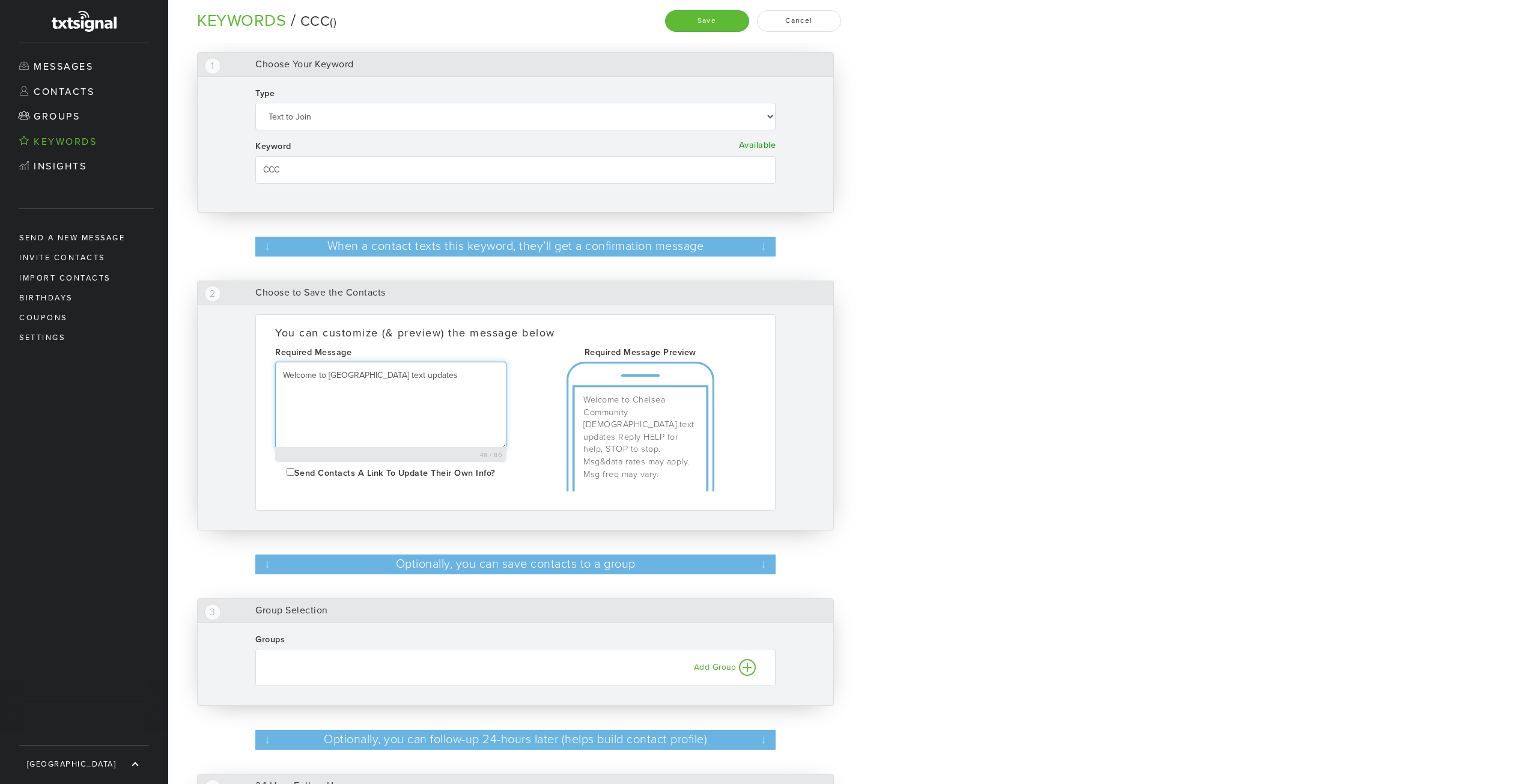
click at [482, 373] on textarea "Welcome to [GEOGRAPHIC_DATA] text updates" at bounding box center [390, 405] width 232 height 88
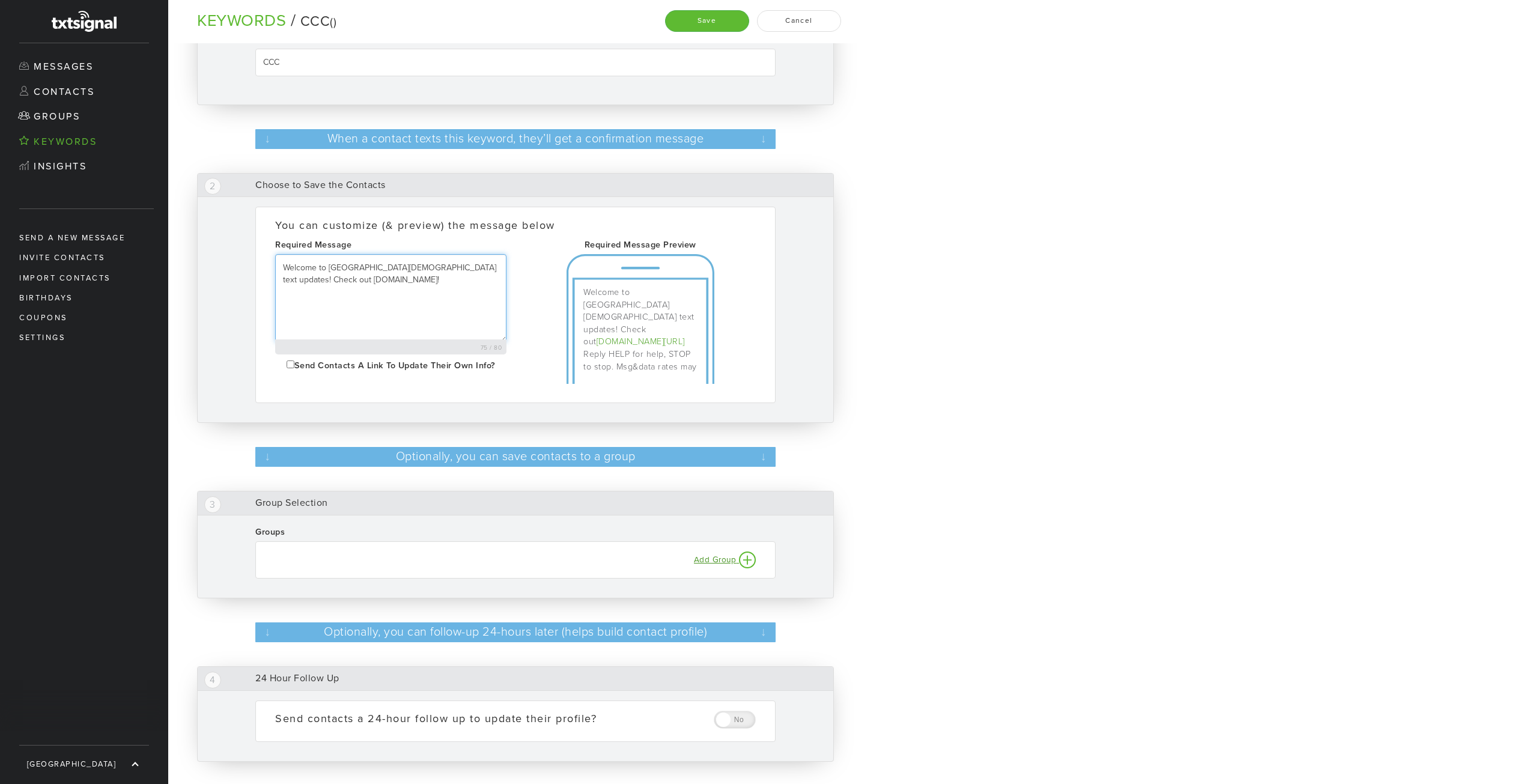
type textarea "Welcome to [GEOGRAPHIC_DATA][DEMOGRAPHIC_DATA] text updates! Check out [DOMAIN_…"
click at [713, 555] on small "Add Group" at bounding box center [715, 560] width 43 height 10
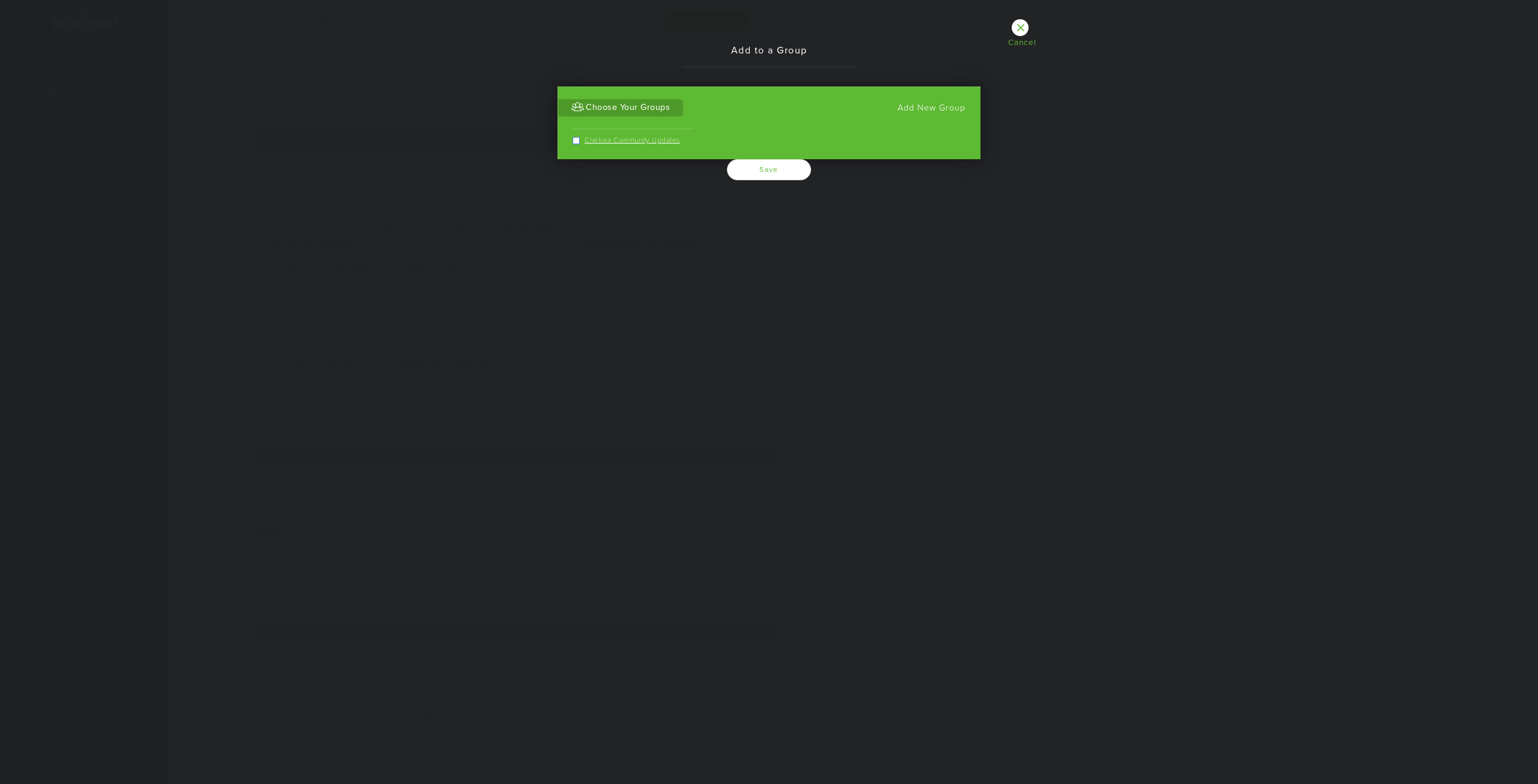
click at [611, 144] on label "Chelsea Community Updates" at bounding box center [628, 140] width 112 height 10
click at [580, 144] on input "Chelsea Community Updates" at bounding box center [576, 141] width 8 height 8
checkbox input "true"
click at [772, 170] on button "Save" at bounding box center [769, 170] width 84 height 21
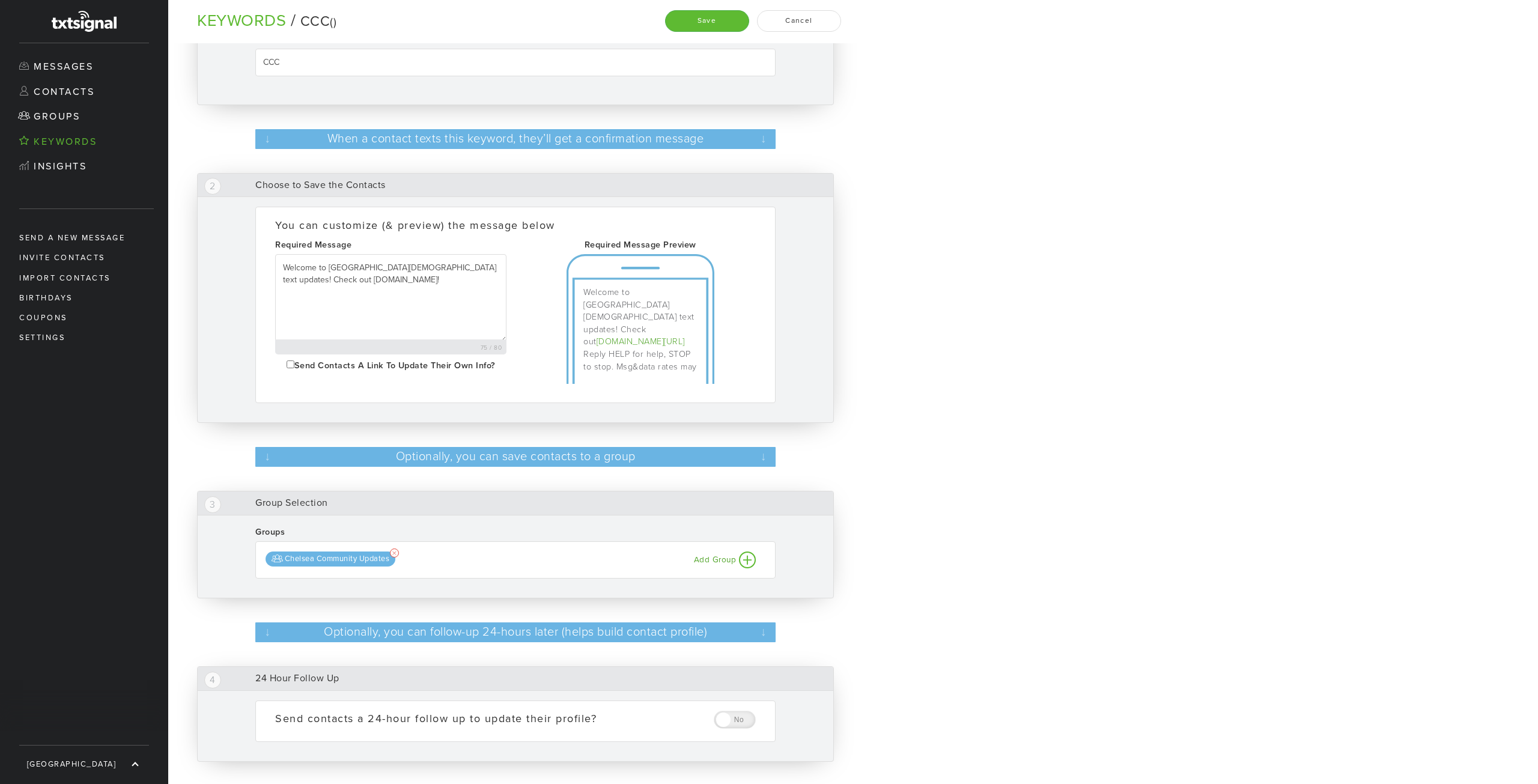
click at [396, 550] on span at bounding box center [394, 552] width 8 height 8
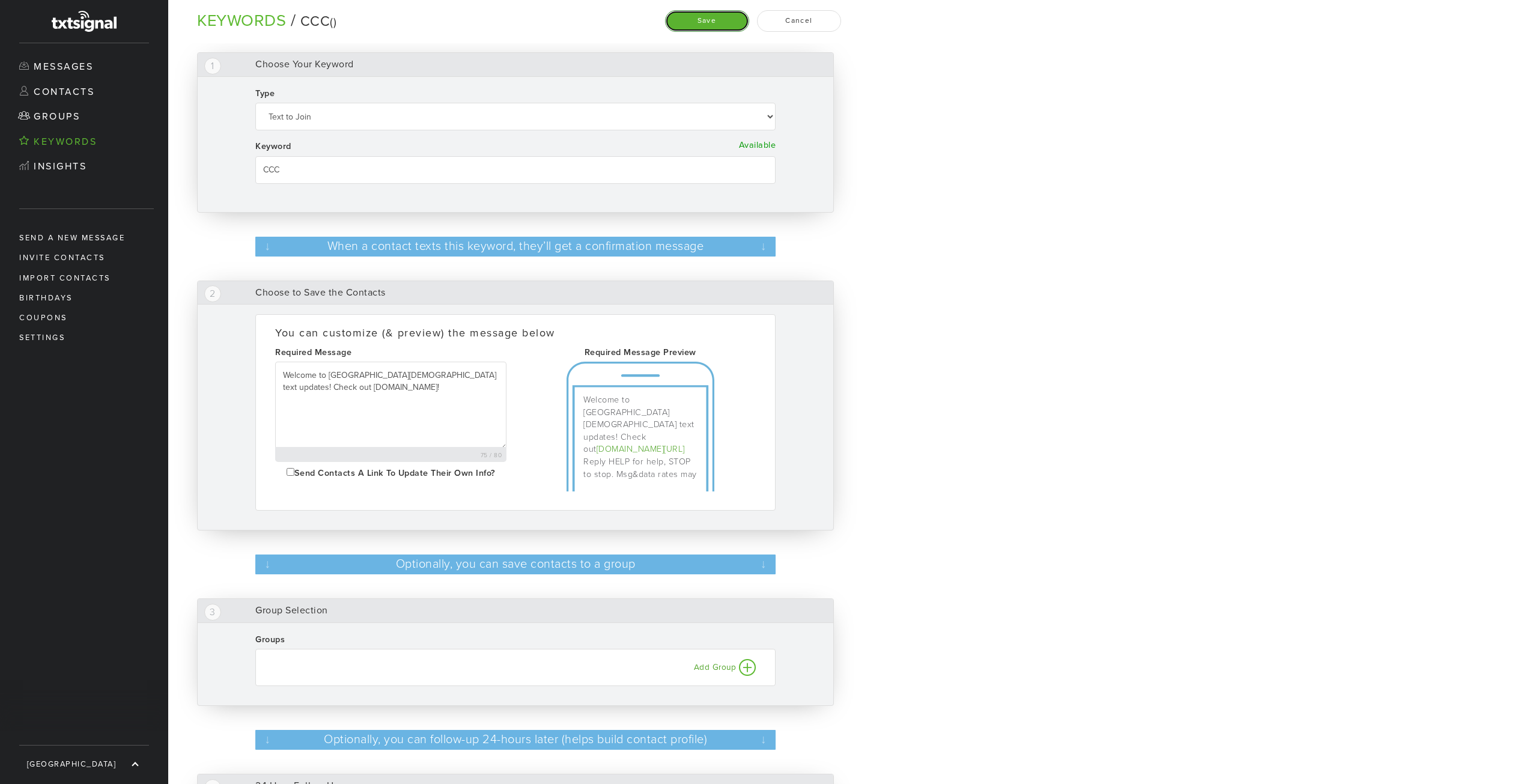
click at [722, 21] on button "Save" at bounding box center [707, 21] width 84 height 21
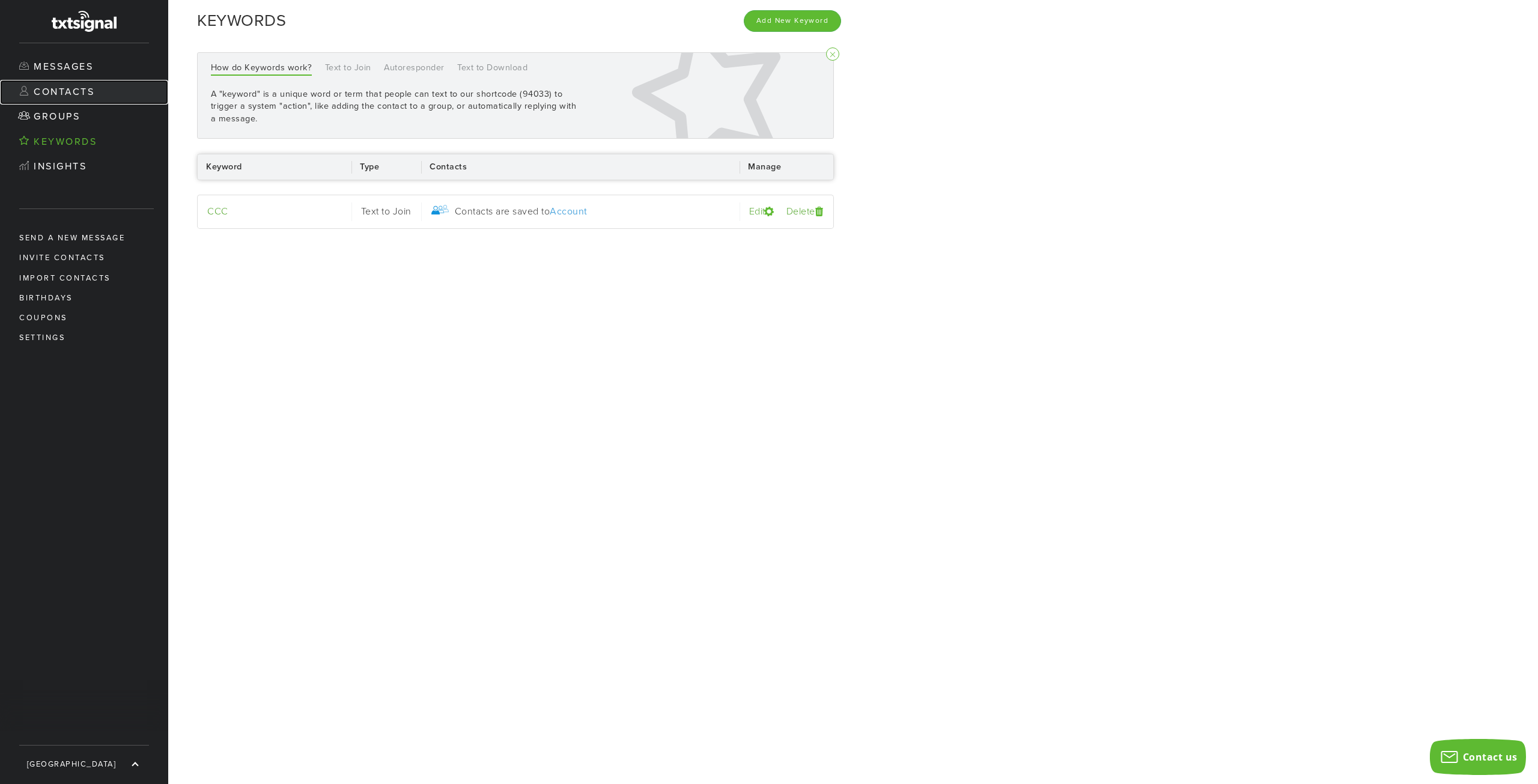
click at [48, 87] on link "Contacts" at bounding box center [84, 92] width 168 height 25
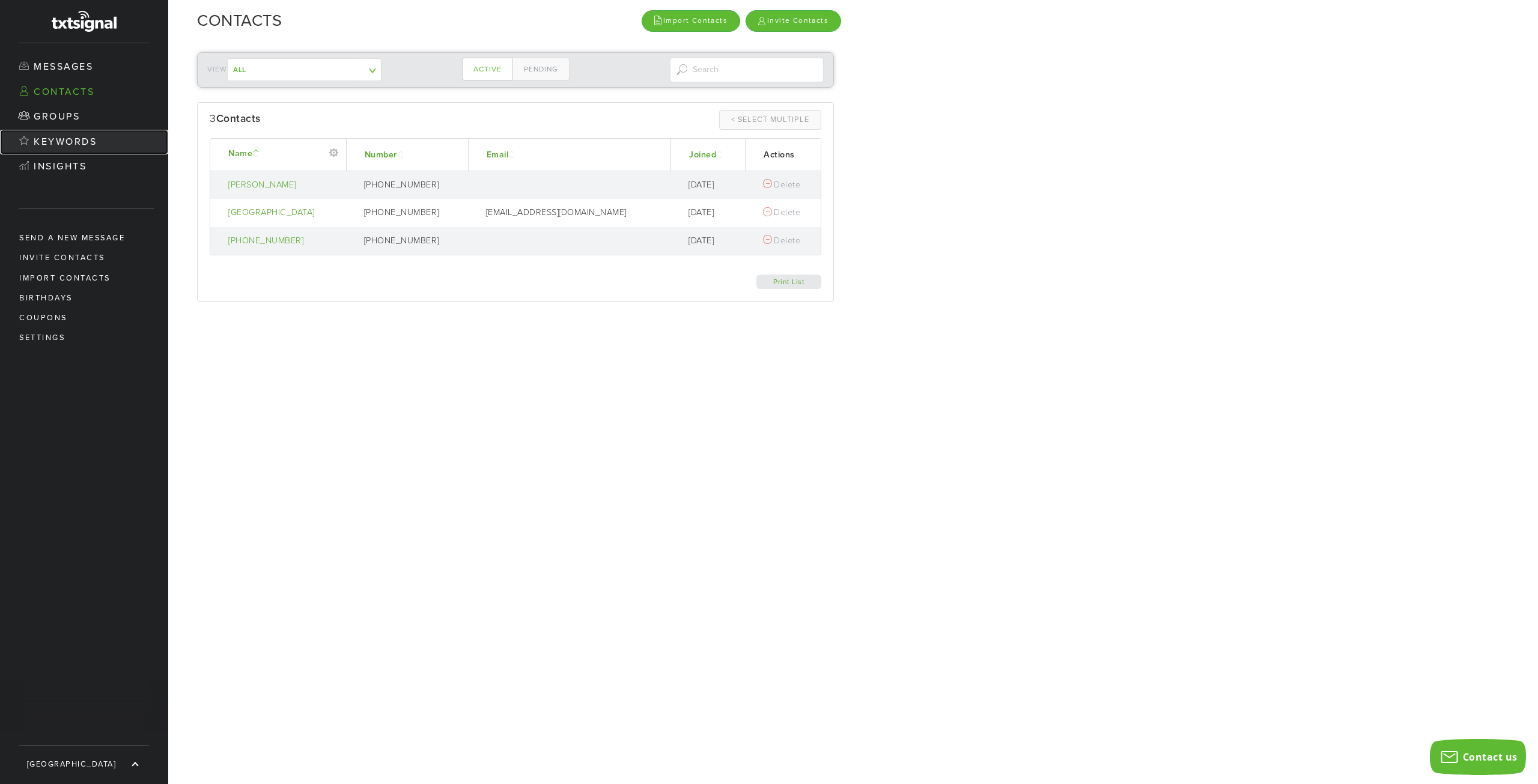
click at [88, 137] on link "Keywords" at bounding box center [84, 142] width 168 height 25
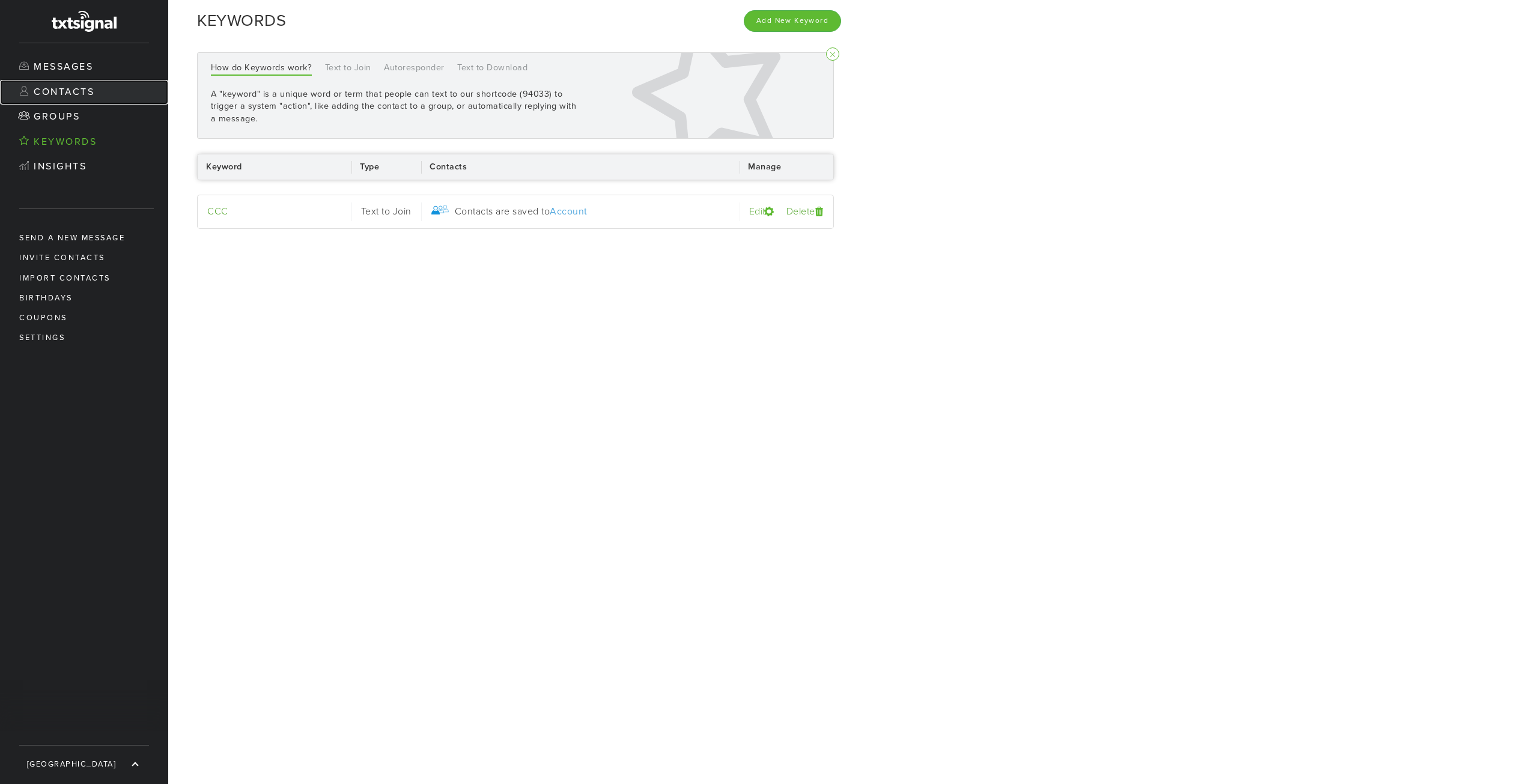
click at [63, 96] on link "Contacts" at bounding box center [84, 92] width 168 height 25
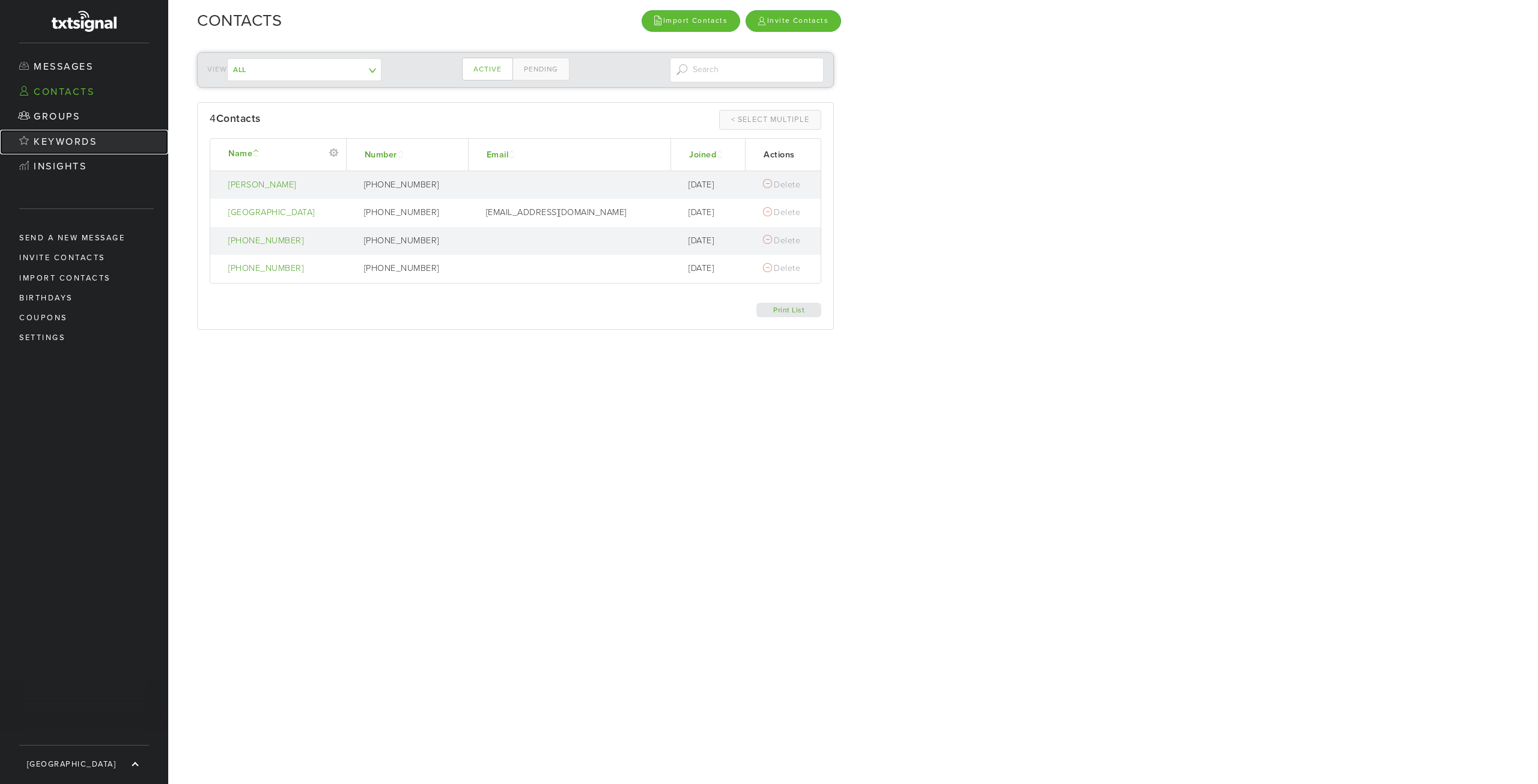
click at [67, 144] on link "Keywords" at bounding box center [84, 142] width 168 height 25
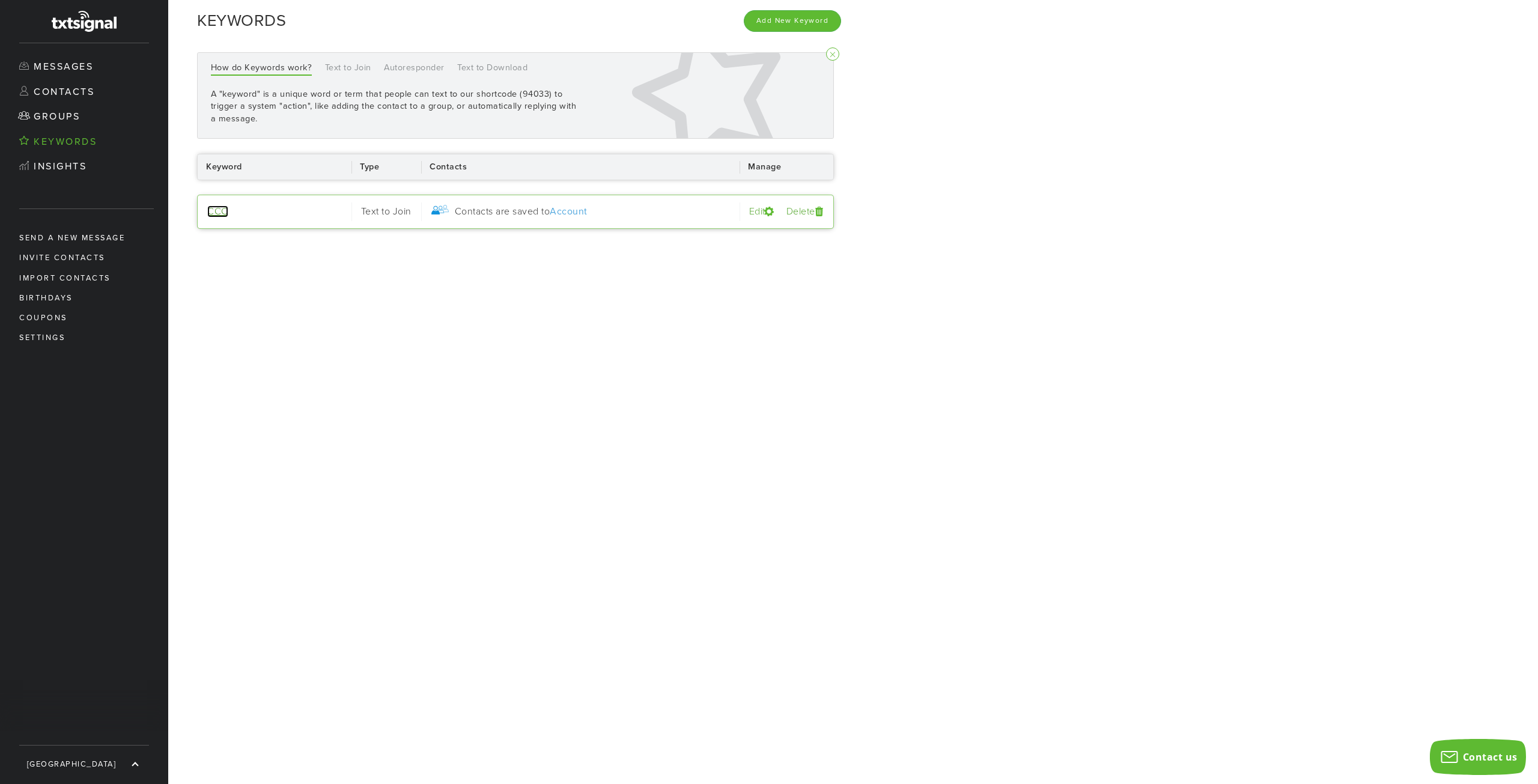
click at [210, 212] on link "CCC" at bounding box center [218, 211] width 21 height 12
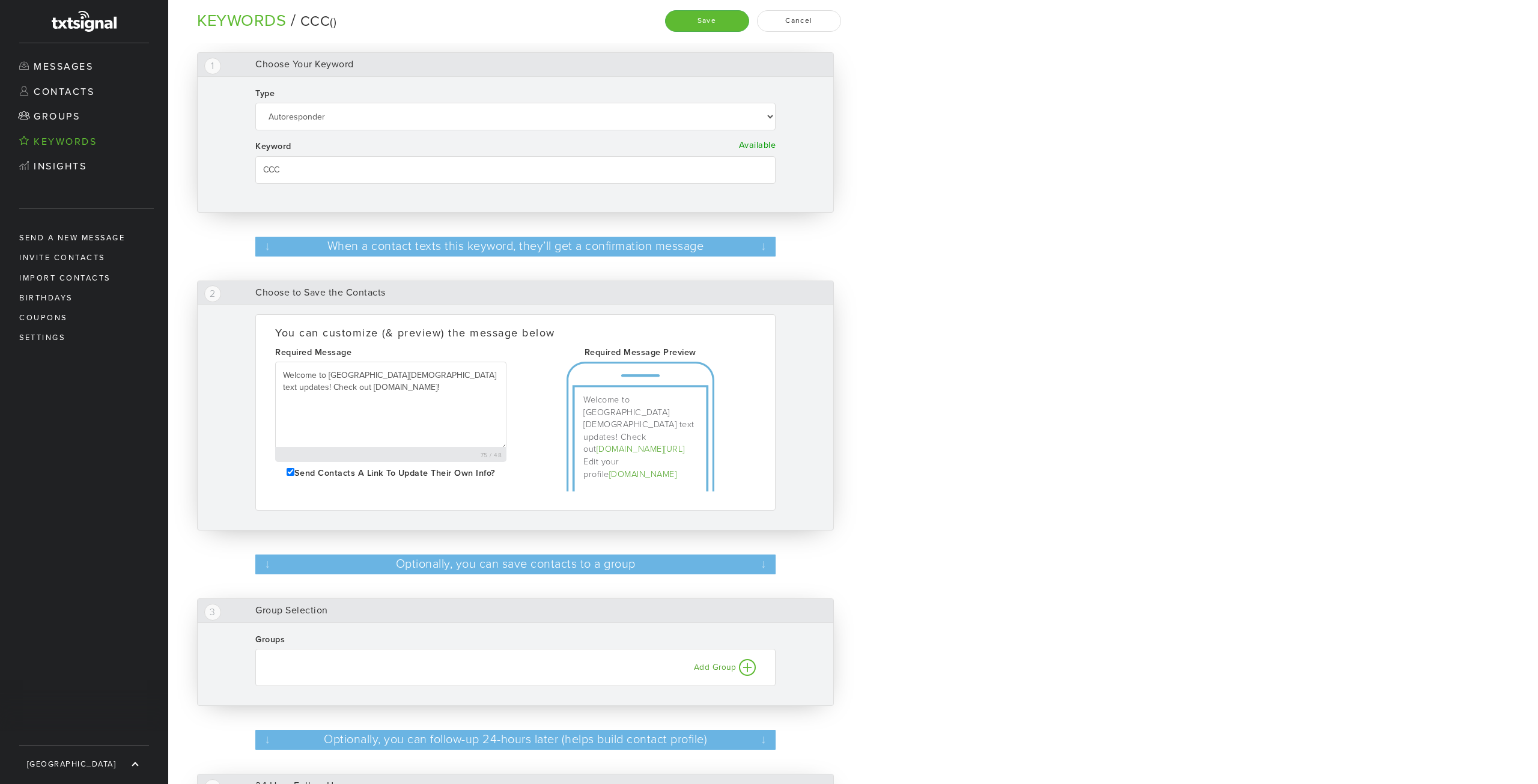
select select "Text to Join"
click at [284, 465] on div "Send contacts a link to update their own info?" at bounding box center [390, 473] width 232 height 17
click at [287, 468] on input "Send contacts a link to update their own info?" at bounding box center [290, 471] width 8 height 8
checkbox input "true"
click at [427, 388] on textarea "Welcome to [GEOGRAPHIC_DATA][DEMOGRAPHIC_DATA] text updates! Check out [DOMAIN_…" at bounding box center [390, 405] width 232 height 88
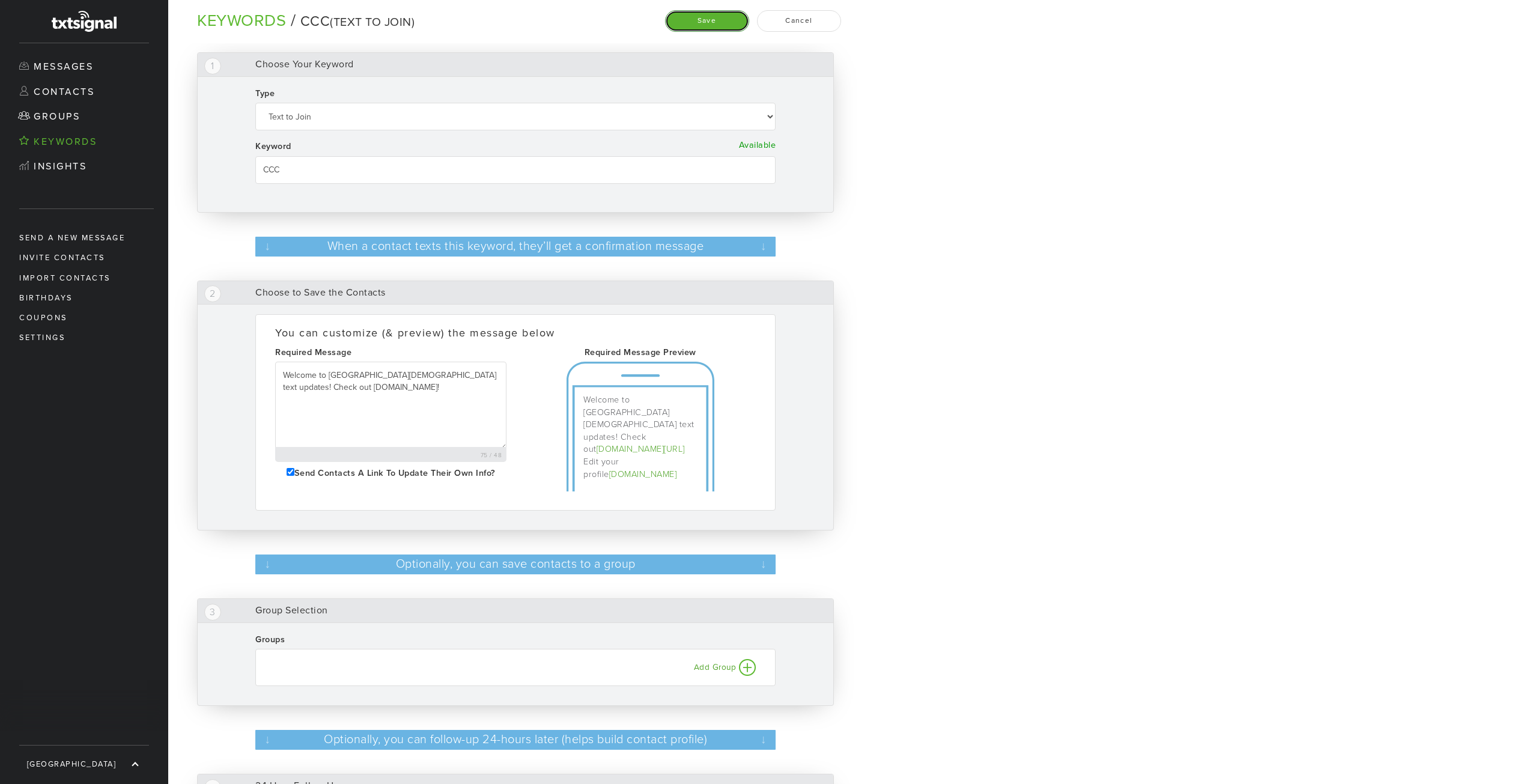
click at [713, 21] on button "Save" at bounding box center [707, 21] width 84 height 21
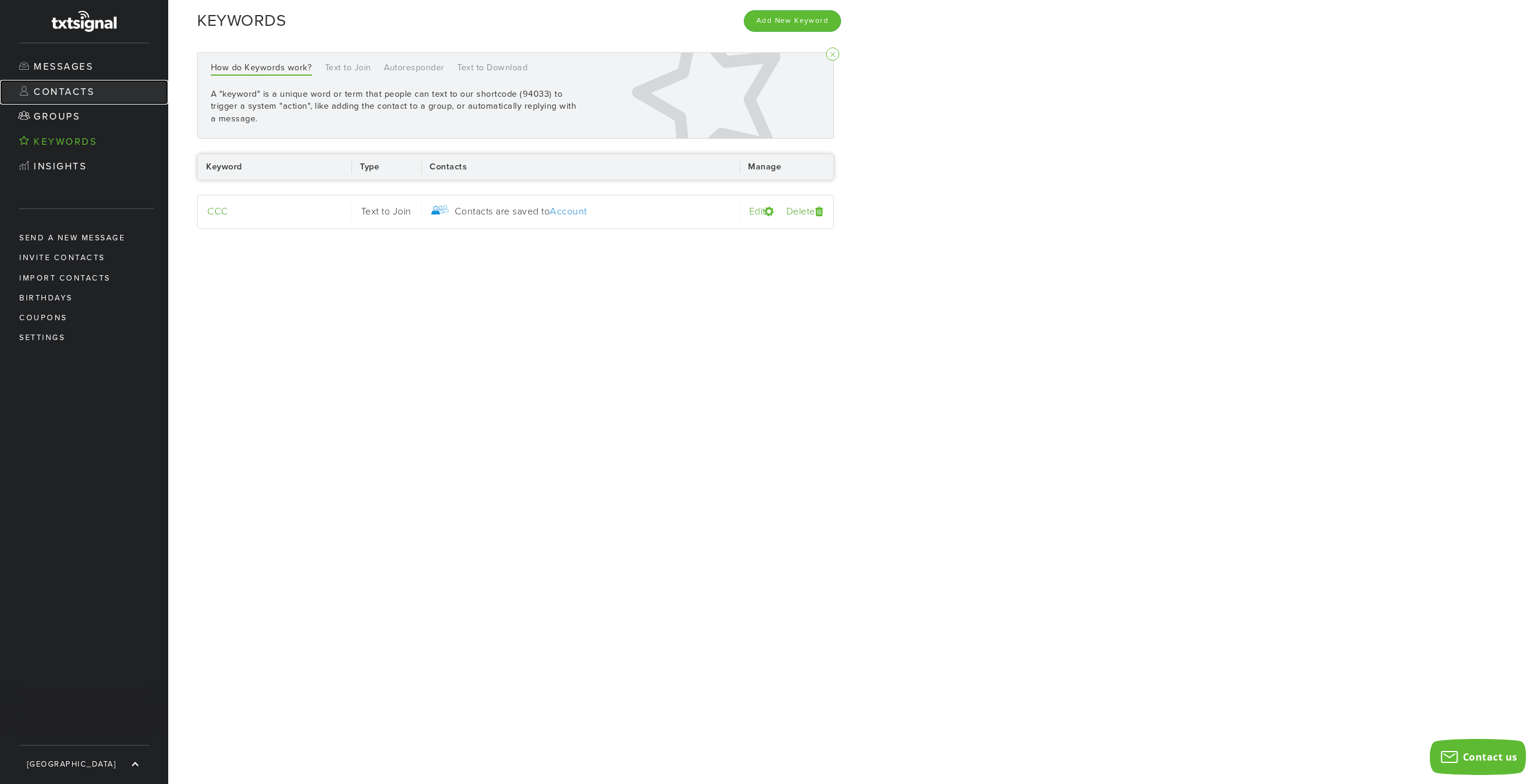
click at [84, 93] on link "Contacts" at bounding box center [84, 92] width 168 height 25
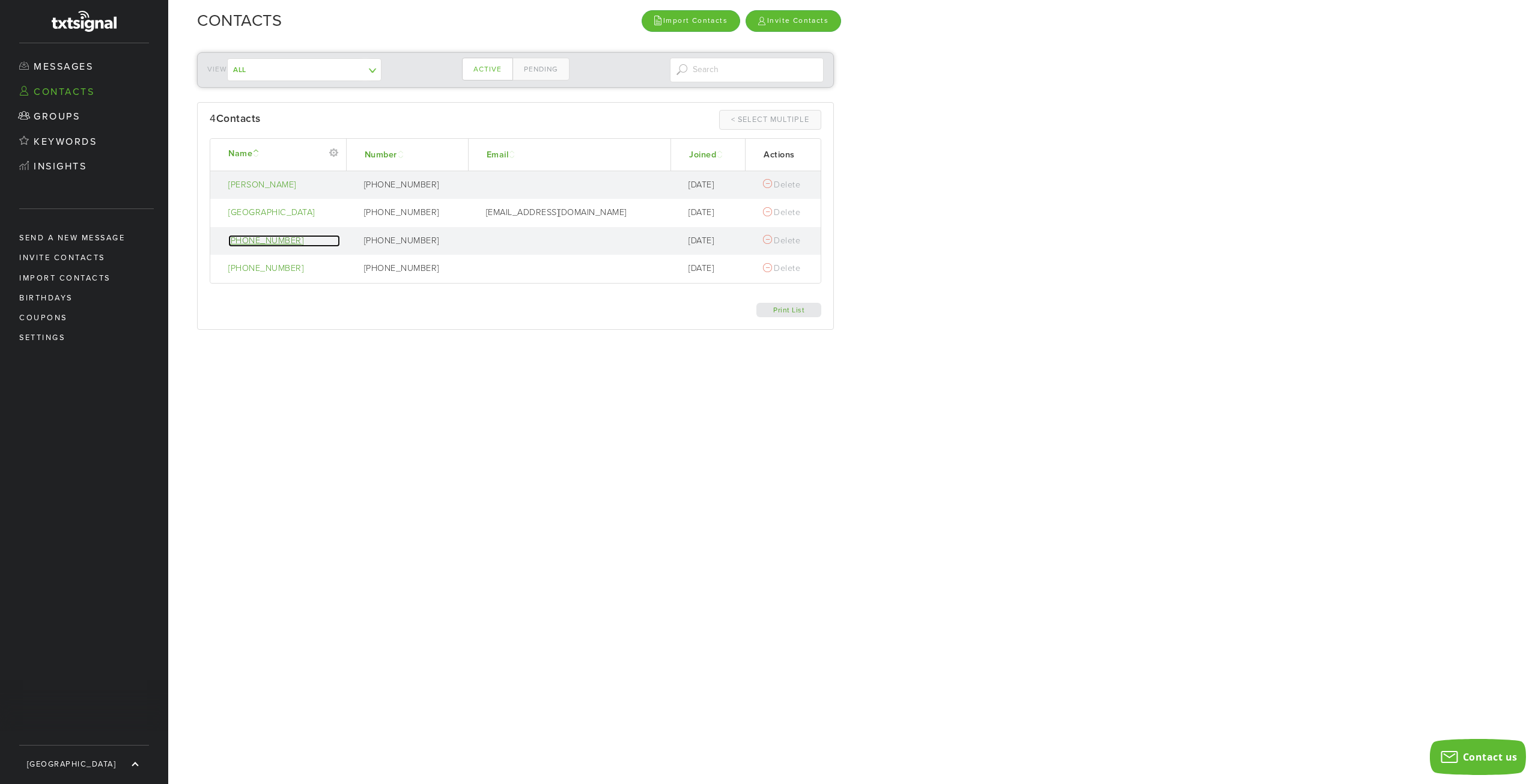
click at [246, 240] on div "[PHONE_NUMBER]" at bounding box center [284, 241] width 112 height 12
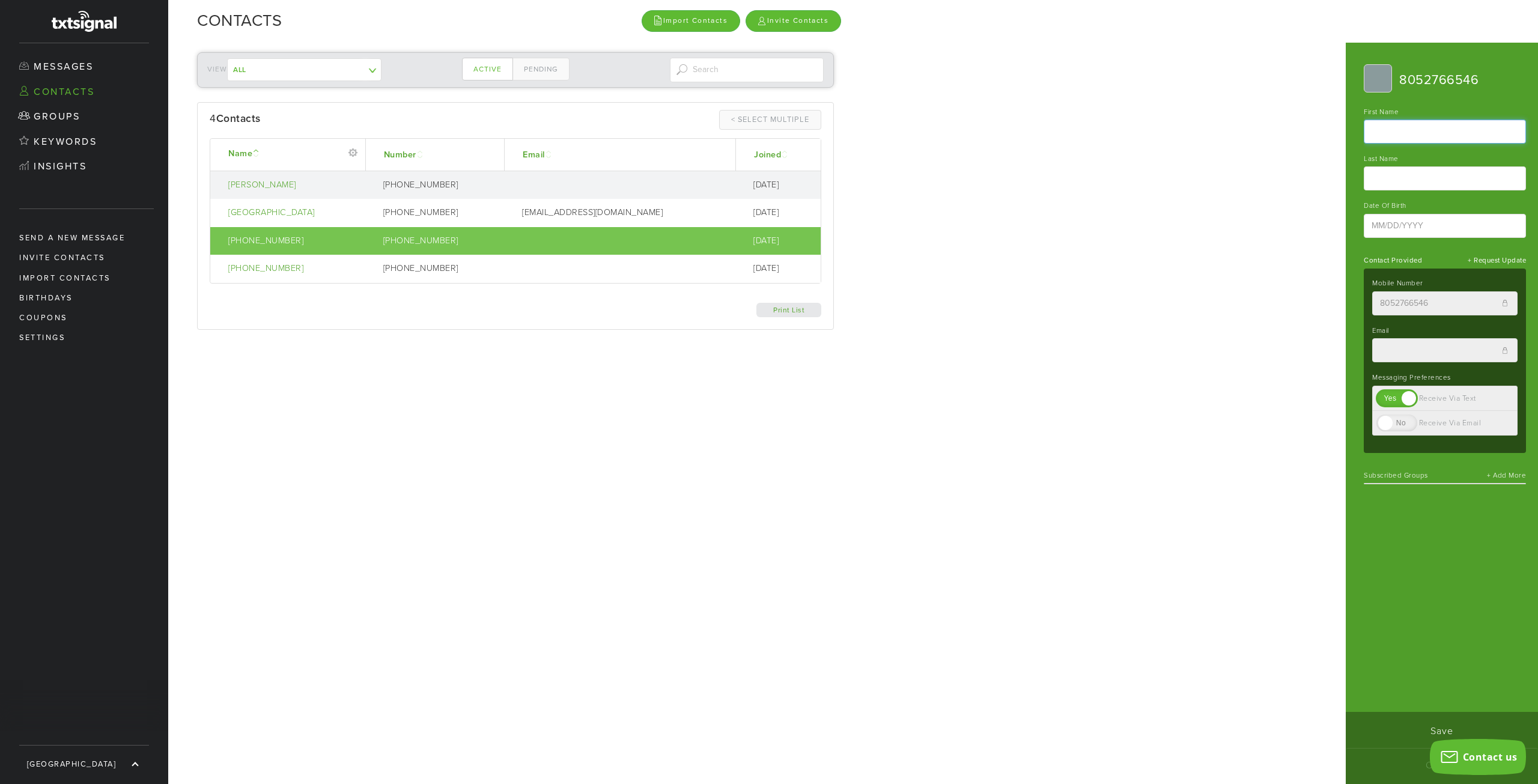
click at [1408, 122] on input "First name" at bounding box center [1445, 131] width 162 height 24
type input "[PERSON_NAME]"
click at [1440, 728] on input "Save" at bounding box center [1442, 730] width 192 height 36
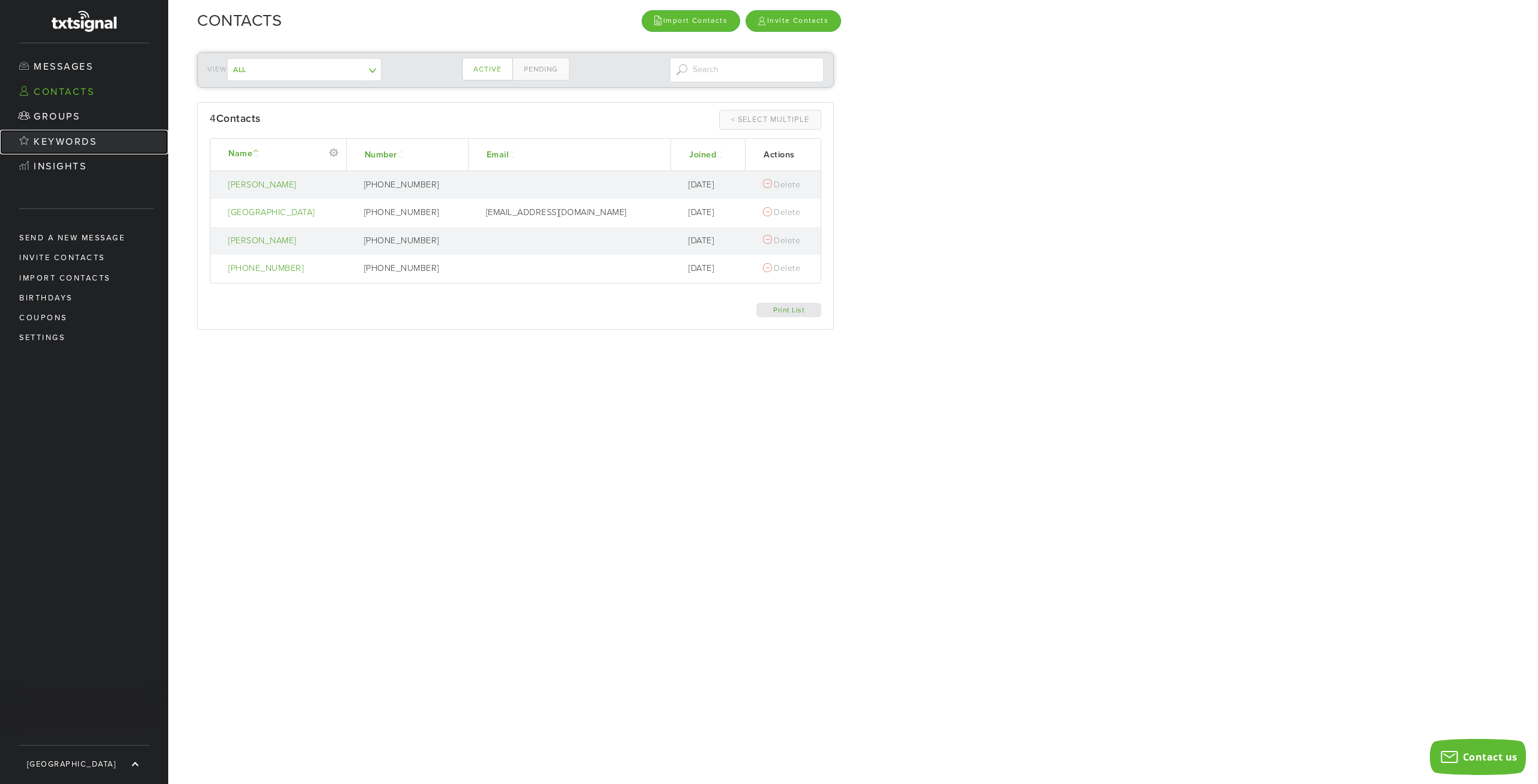
click at [98, 131] on link "Keywords" at bounding box center [84, 142] width 168 height 25
